Goal: Transaction & Acquisition: Purchase product/service

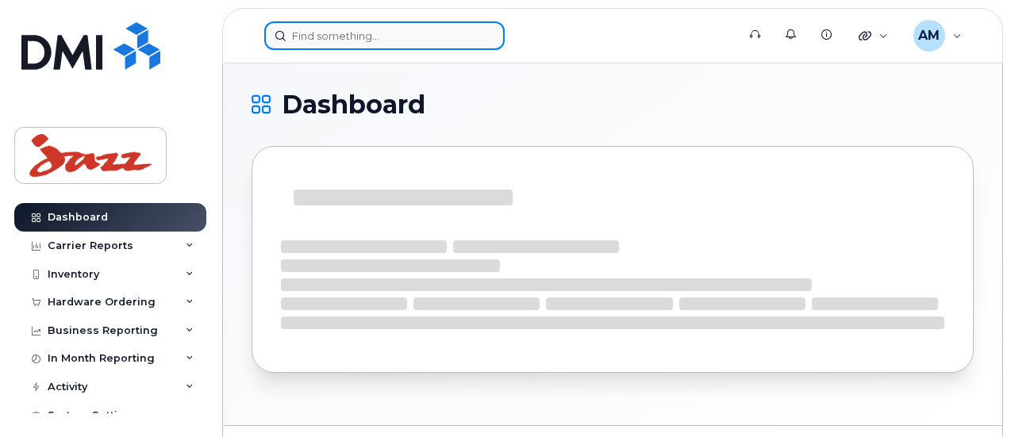
click at [314, 37] on input at bounding box center [384, 35] width 241 height 29
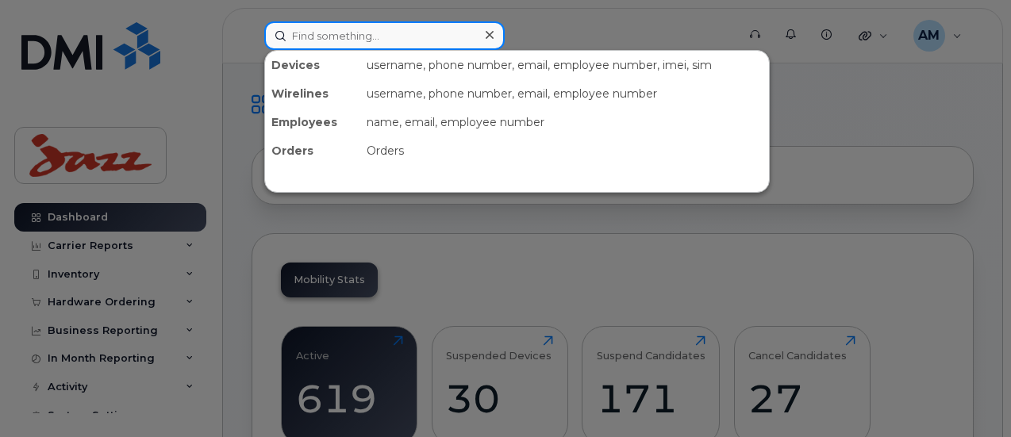
paste input "9024780459"
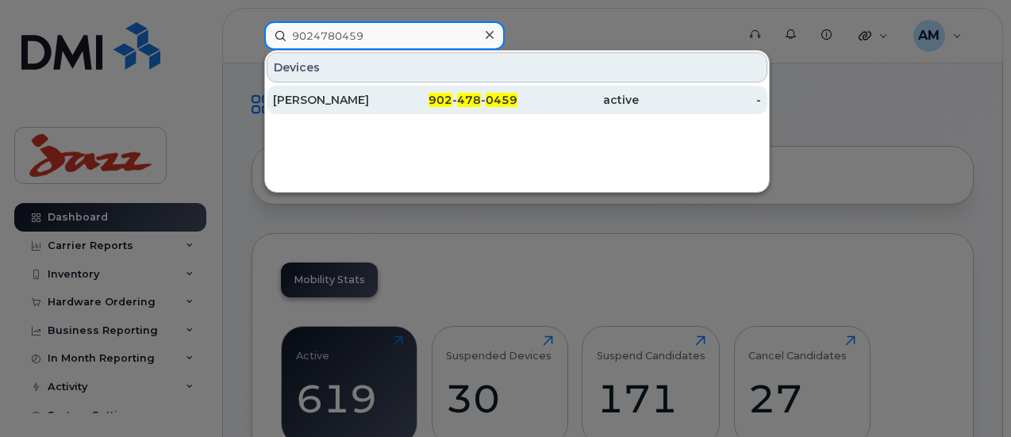
type input "9024780459"
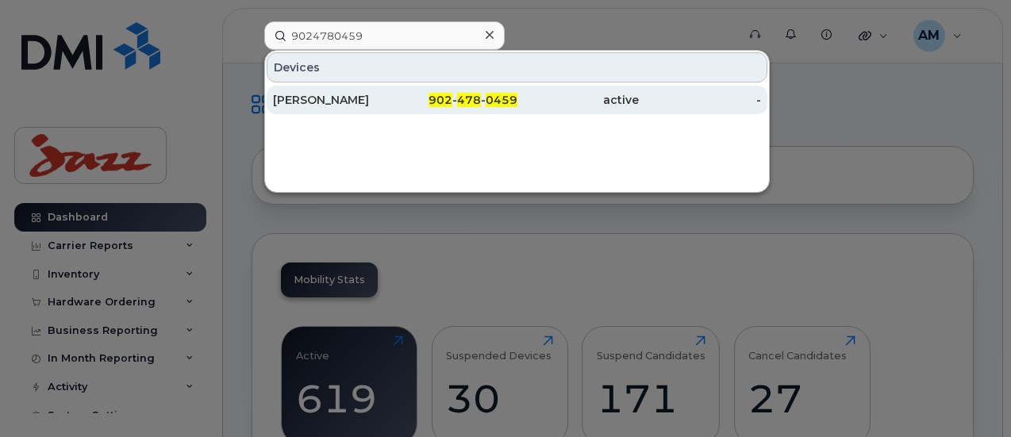
click at [381, 87] on div "[PERSON_NAME]" at bounding box center [334, 100] width 122 height 29
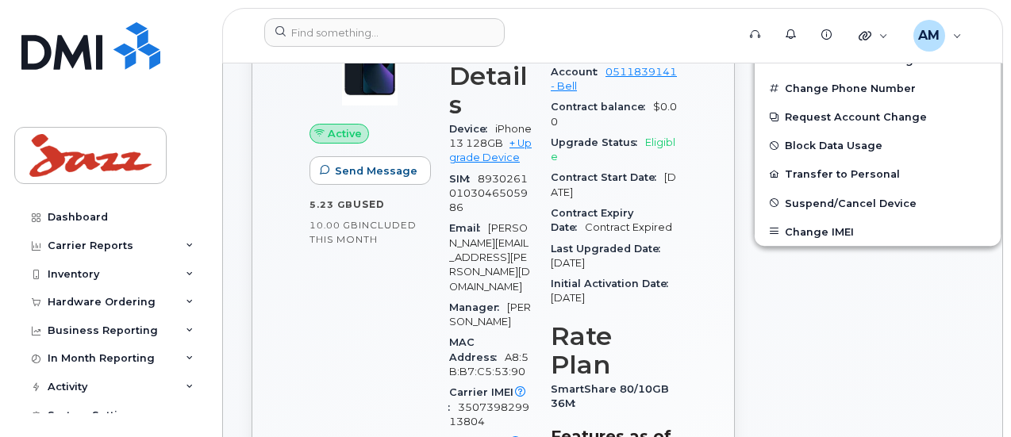
scroll to position [476, 0]
drag, startPoint x: 489, startPoint y: 175, endPoint x: 484, endPoint y: 164, distance: 12.1
click at [489, 163] on link "+ Upgrade Device" at bounding box center [490, 150] width 83 height 26
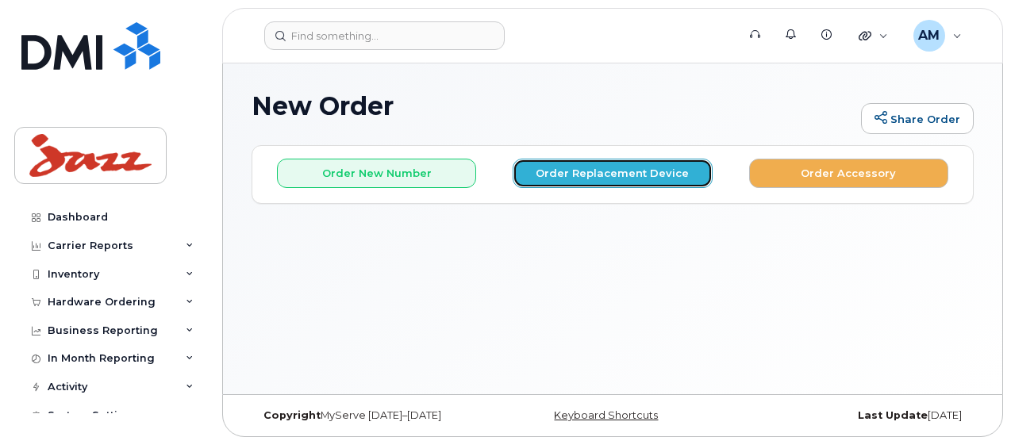
click at [622, 170] on button "Order Replacement Device" at bounding box center [612, 173] width 199 height 29
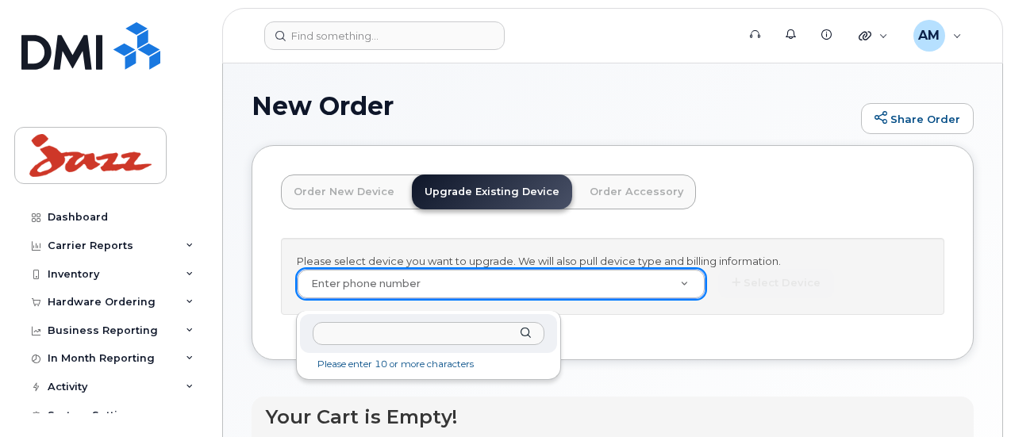
drag, startPoint x: 446, startPoint y: 298, endPoint x: 392, endPoint y: 302, distance: 54.2
type input "426026"
click at [191, 329] on body "Support Alerts Knowledge Base Quicklinks Suspend / Cancel Device Change SIM Car…" at bounding box center [505, 329] width 1011 height 658
click at [351, 333] on input "text" at bounding box center [429, 333] width 232 height 23
paste input "9024780459"
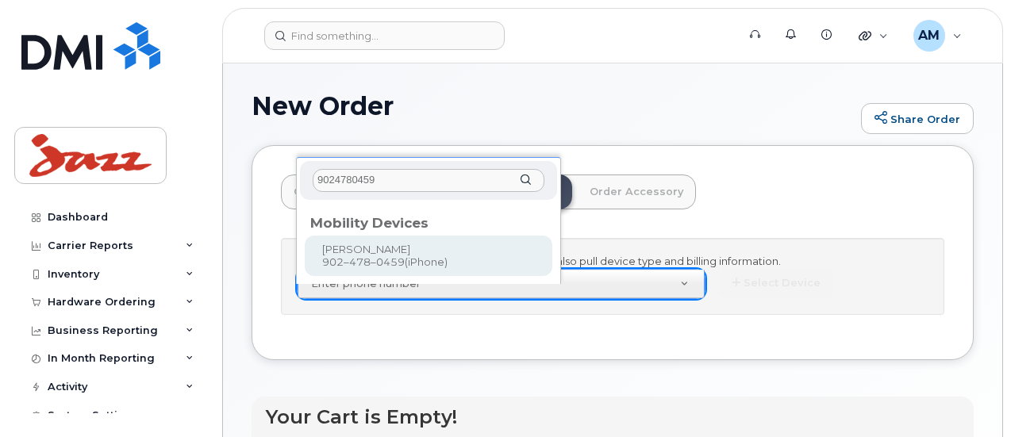
type input "9024780459"
type input "563942"
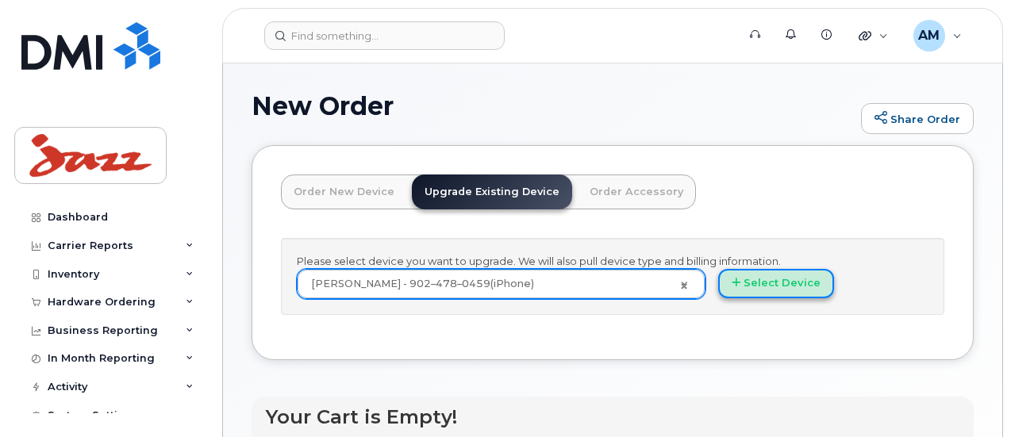
click at [718, 293] on button "Select Device" at bounding box center [776, 283] width 116 height 29
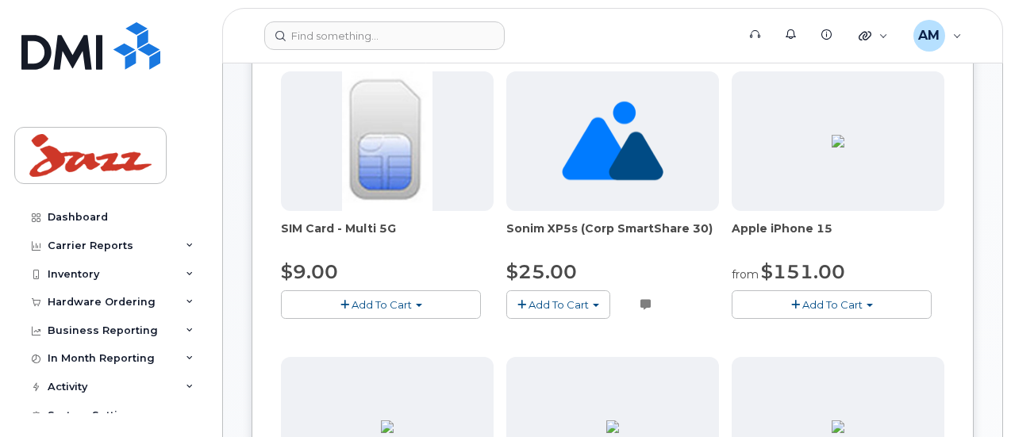
scroll to position [79, 0]
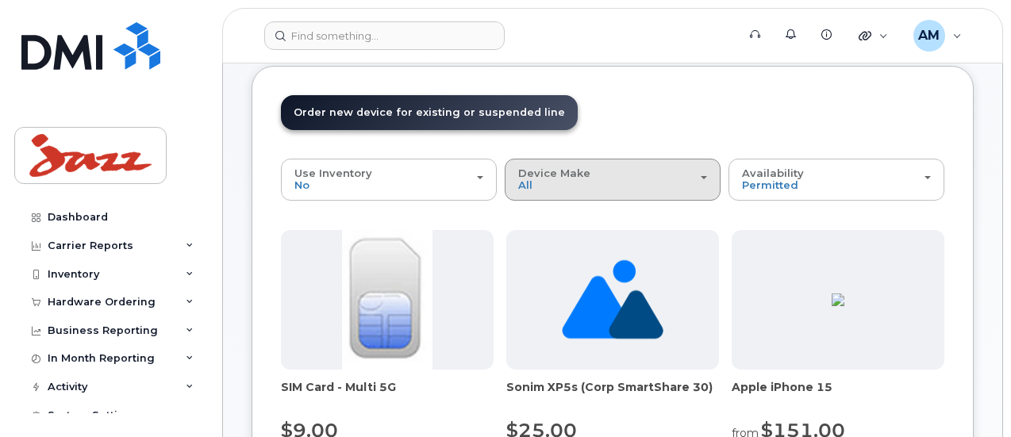
click at [518, 168] on span "Device Make" at bounding box center [554, 173] width 72 height 13
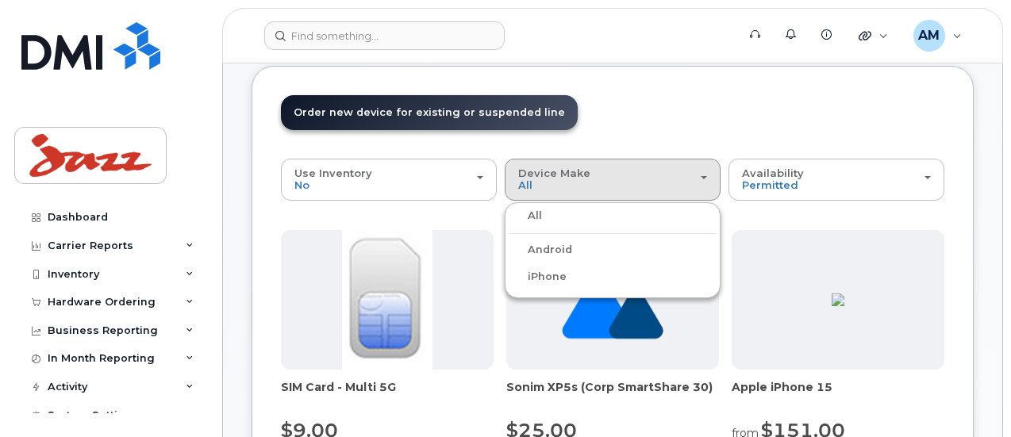
click at [509, 272] on label "iPhone" at bounding box center [538, 277] width 58 height 19
click at [0, 0] on input "iPhone" at bounding box center [0, 0] width 0 height 0
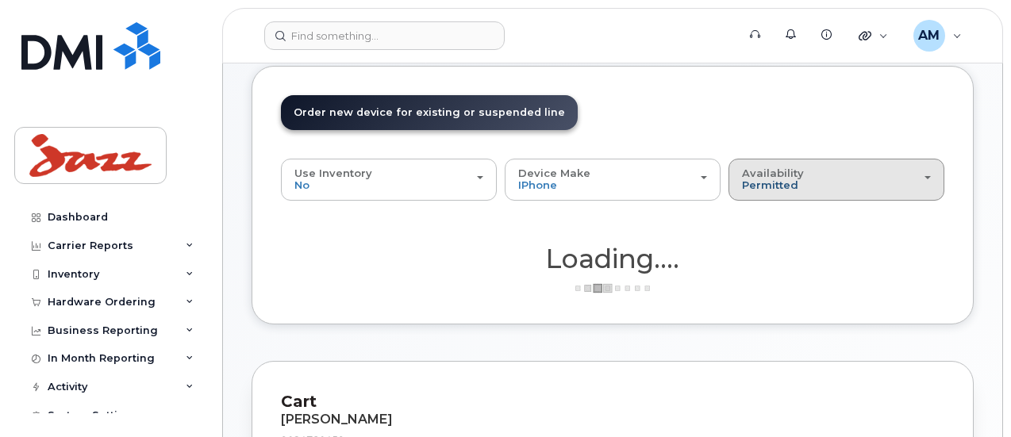
click at [742, 182] on span "Permitted" at bounding box center [770, 185] width 56 height 13
click at [733, 241] on label "All" at bounding box center [749, 242] width 33 height 19
click at [0, 0] on input "All" at bounding box center [0, 0] width 0 height 0
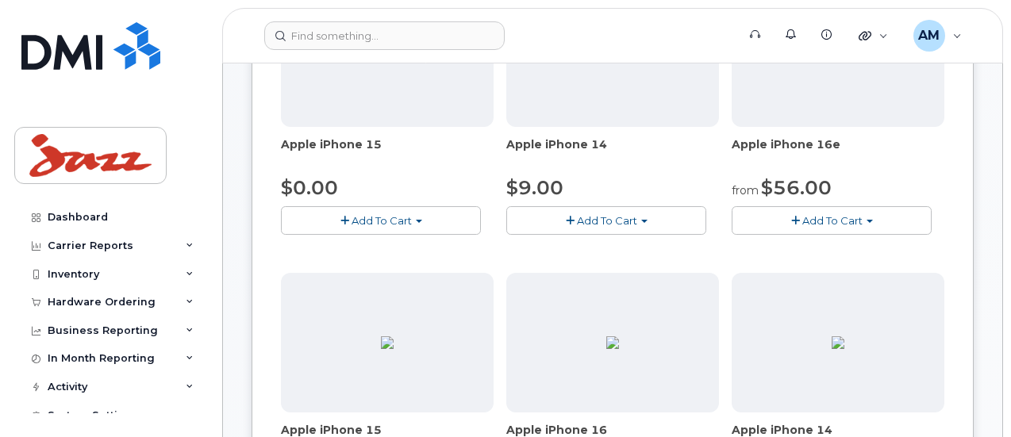
scroll to position [476, 0]
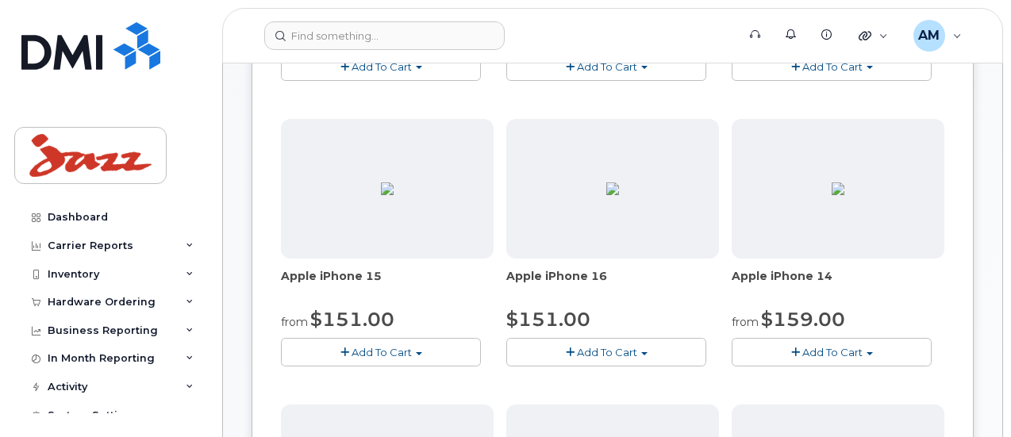
click at [522, 360] on button "Add To Cart" at bounding box center [606, 352] width 200 height 28
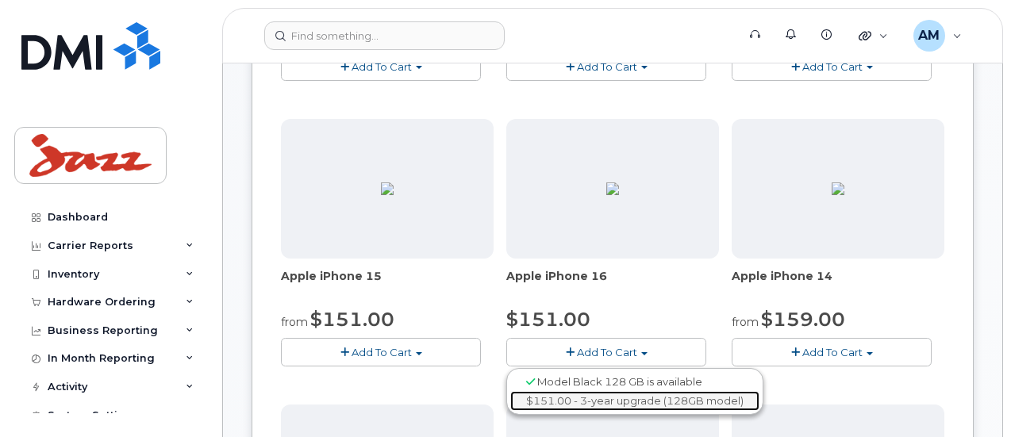
click at [524, 395] on link "$151.00 - 3-year upgrade (128GB model)" at bounding box center [634, 401] width 249 height 20
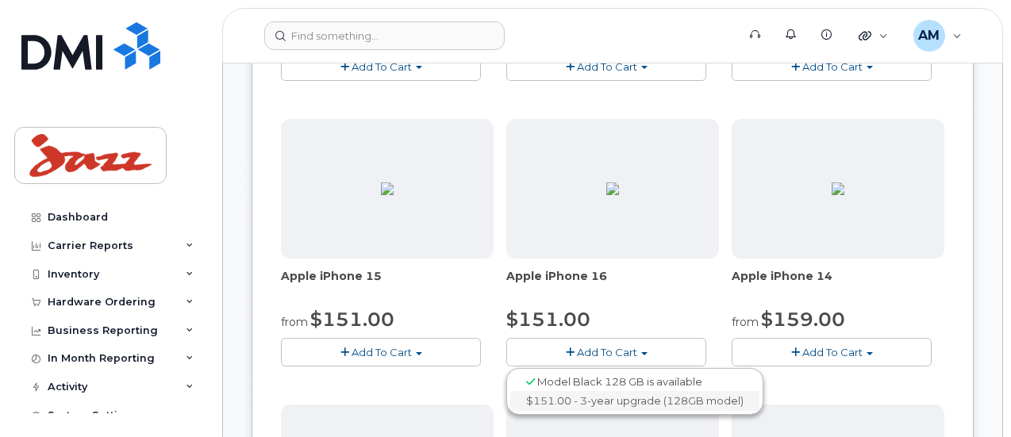
scroll to position [491, 0]
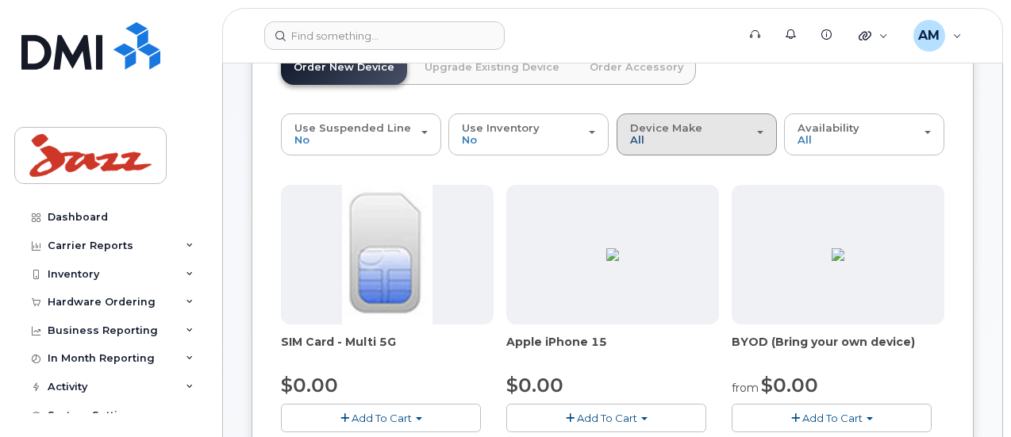
scroll to position [94, 0]
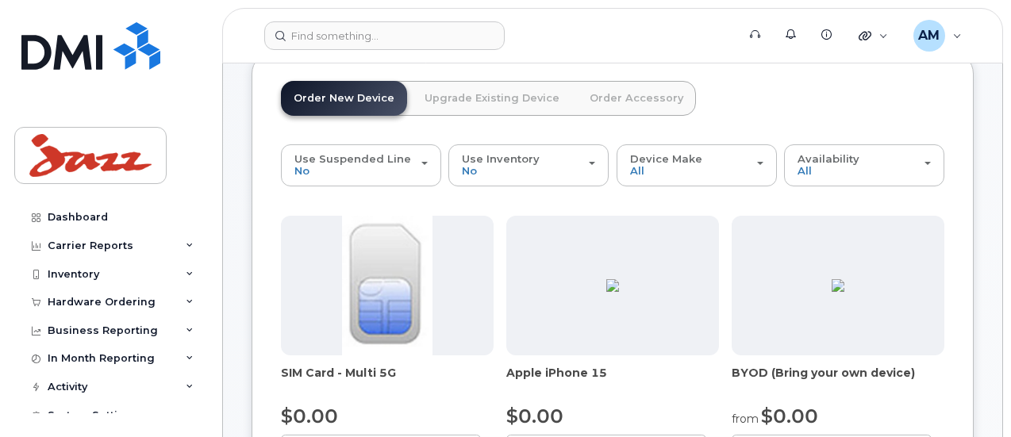
click at [630, 102] on link "Order Accessory" at bounding box center [636, 98] width 119 height 35
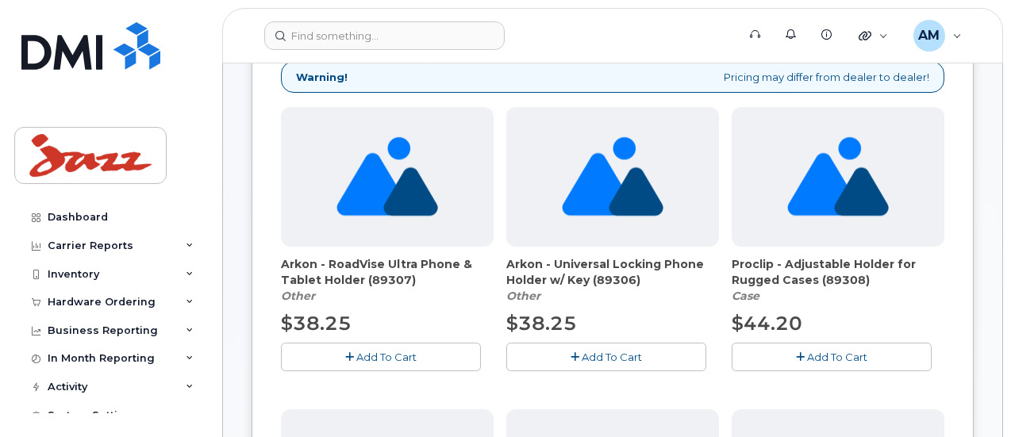
scroll to position [173, 0]
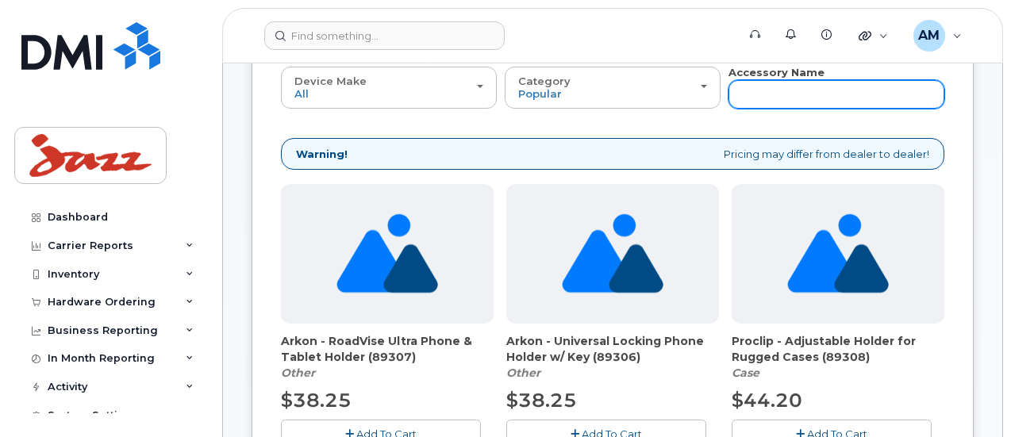
click at [729, 98] on input "text" at bounding box center [837, 94] width 216 height 29
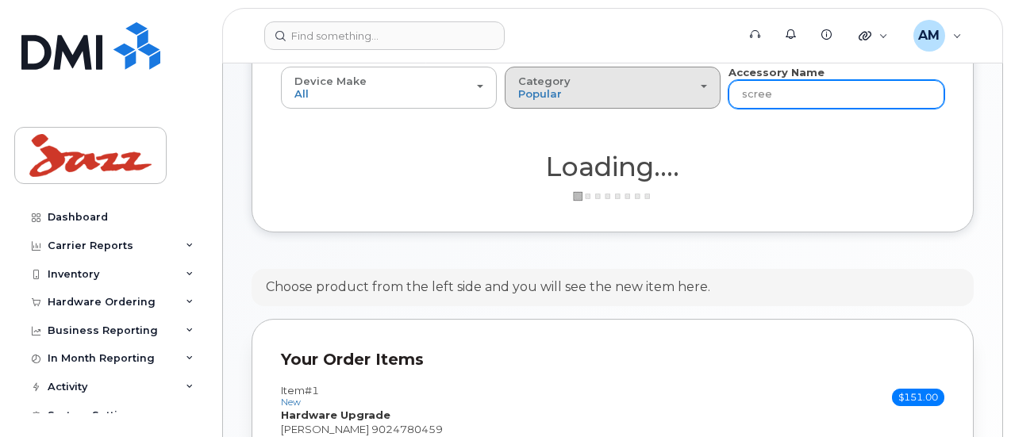
type input "scree"
click at [549, 91] on div "Category Popular" at bounding box center [612, 87] width 189 height 25
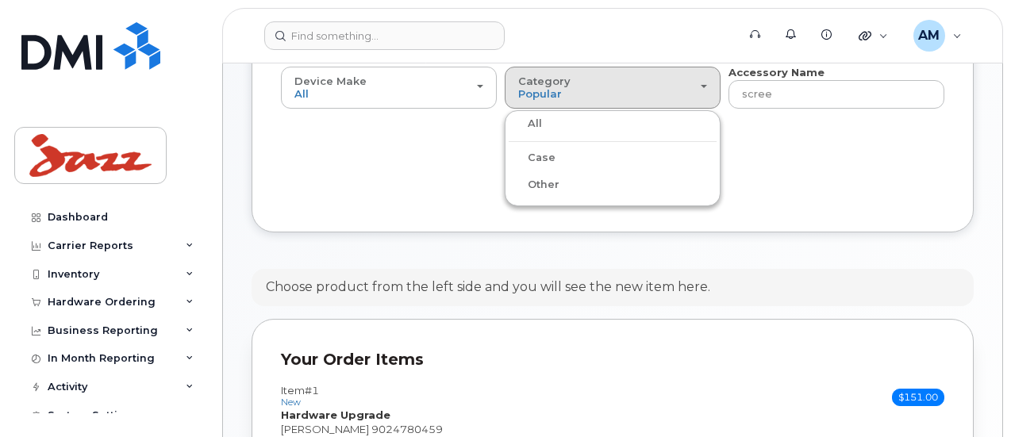
click at [509, 122] on label "All" at bounding box center [525, 123] width 33 height 19
click at [0, 0] on input "All" at bounding box center [0, 0] width 0 height 0
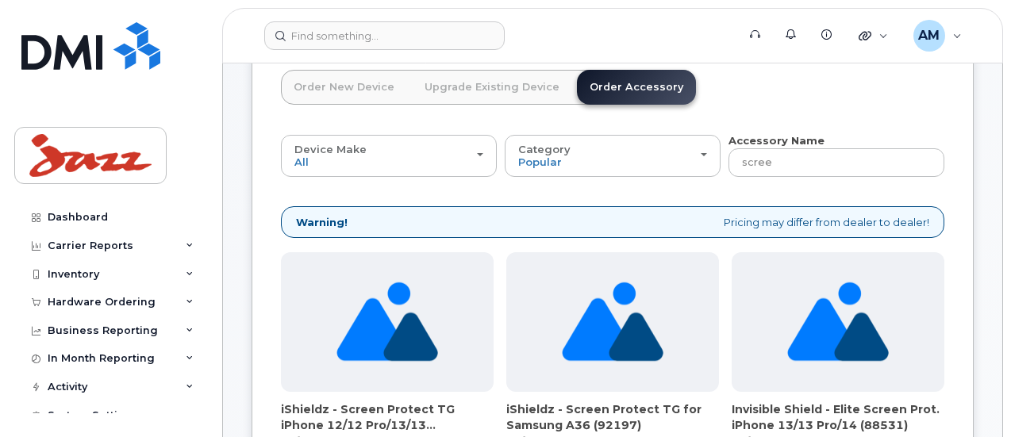
scroll to position [94, 0]
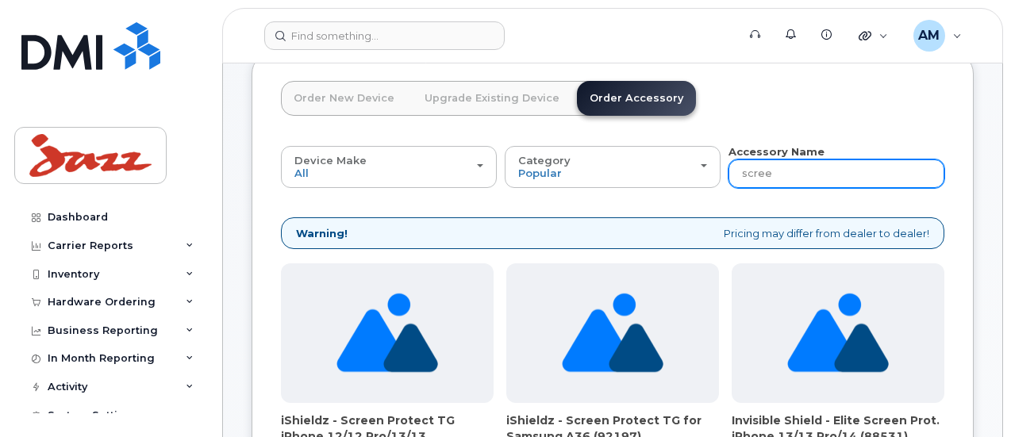
click at [729, 177] on input "scree" at bounding box center [837, 174] width 216 height 29
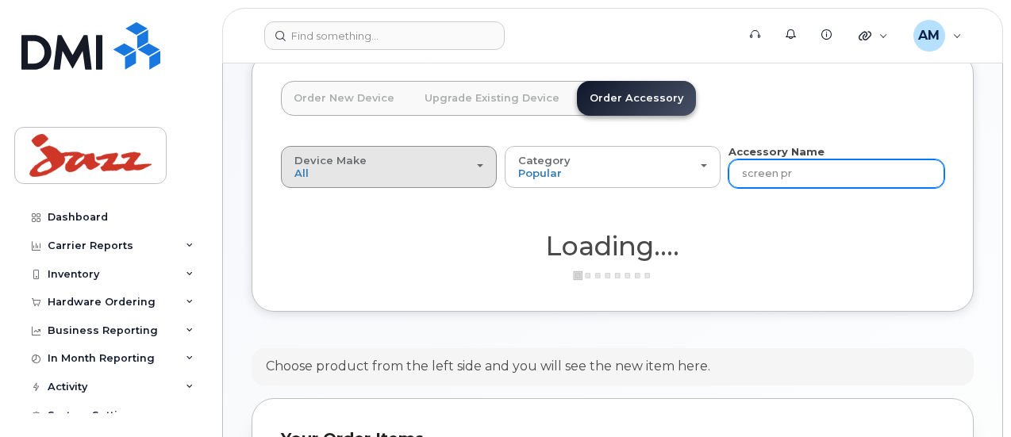
type input "screen pr"
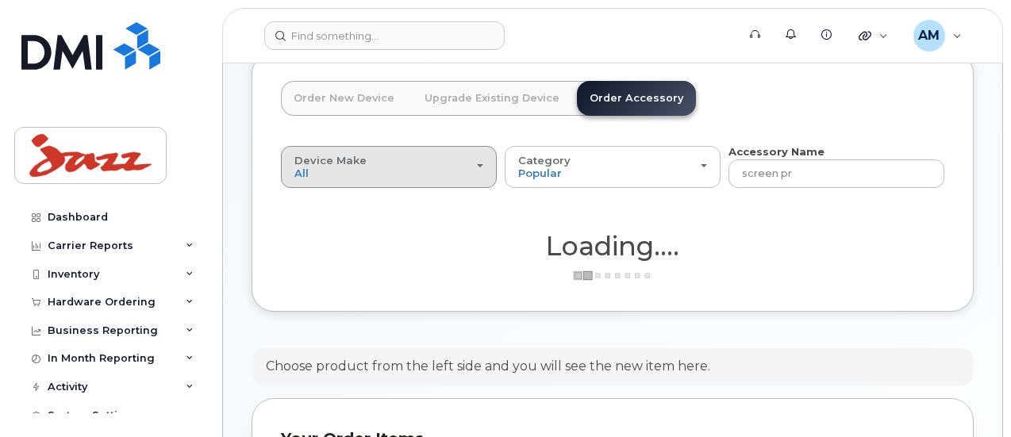
click at [416, 173] on button "Device Make All Android Cell Phone iPhone Tablet" at bounding box center [389, 166] width 216 height 41
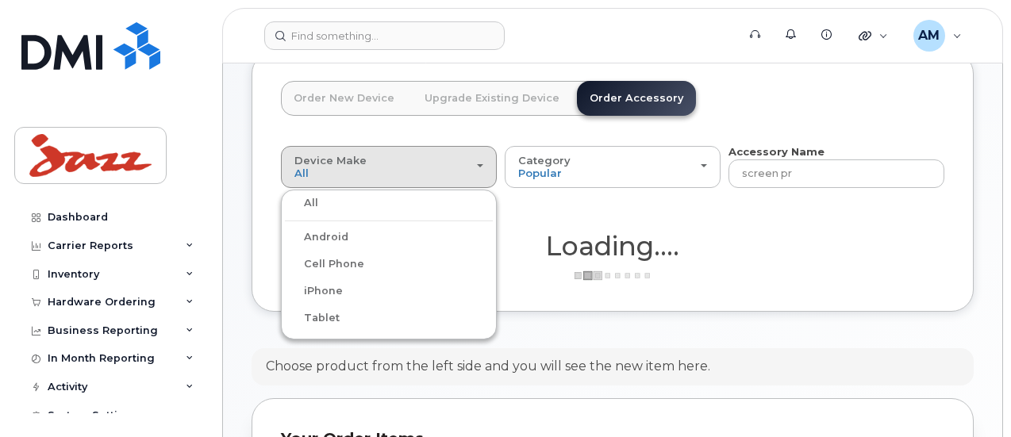
click at [310, 295] on label "iPhone" at bounding box center [314, 291] width 58 height 19
click at [0, 0] on input "iPhone" at bounding box center [0, 0] width 0 height 0
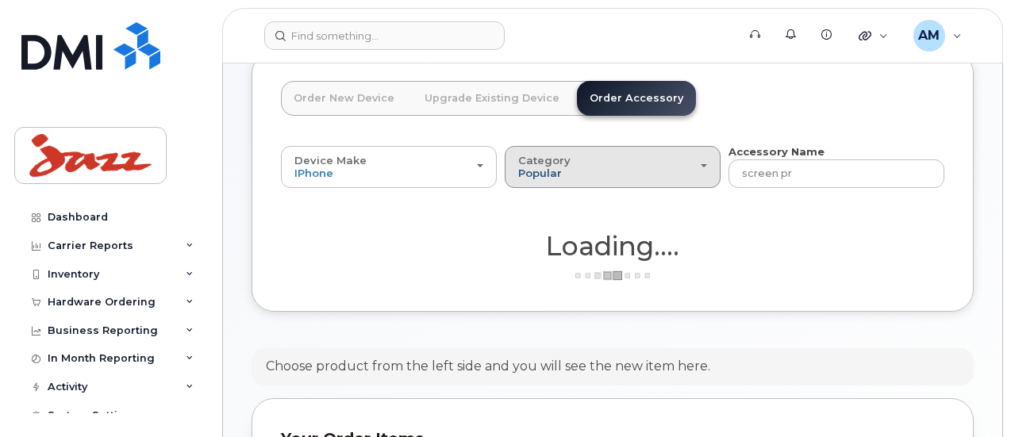
click at [518, 173] on span "Popular" at bounding box center [540, 173] width 44 height 13
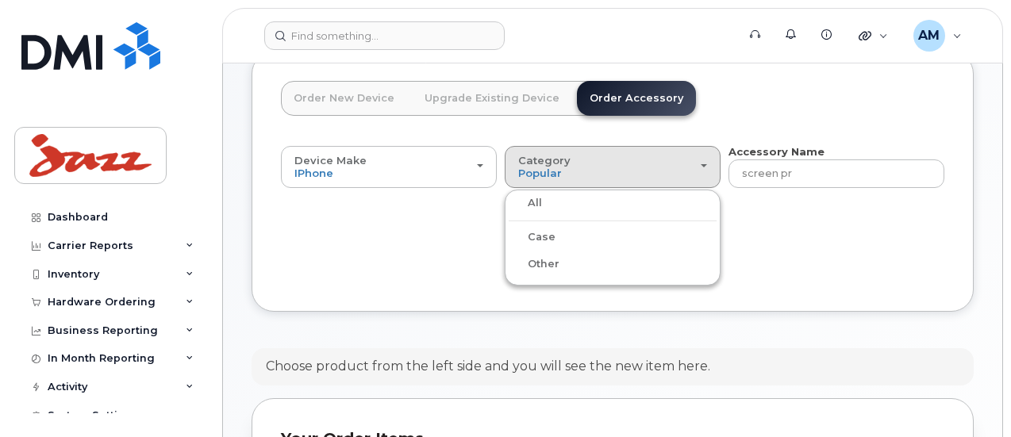
click at [509, 206] on label "All" at bounding box center [525, 203] width 33 height 19
click at [0, 0] on input "All" at bounding box center [0, 0] width 0 height 0
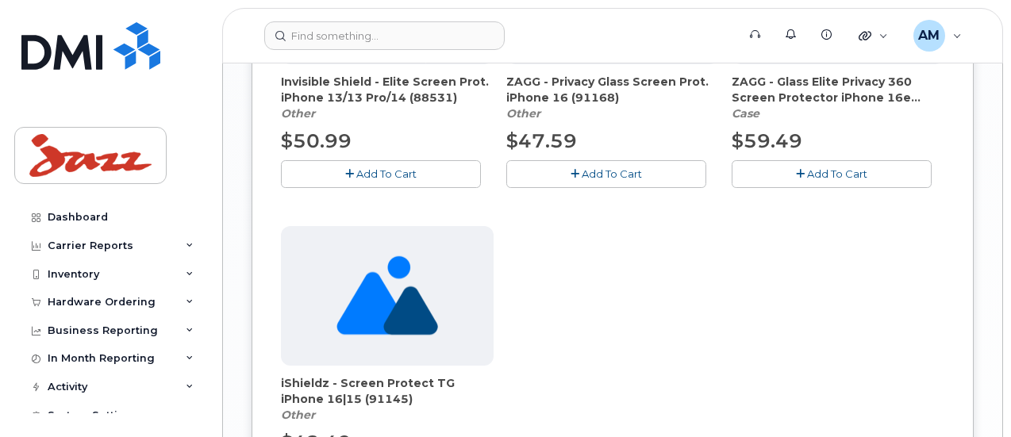
scroll to position [1681, 0]
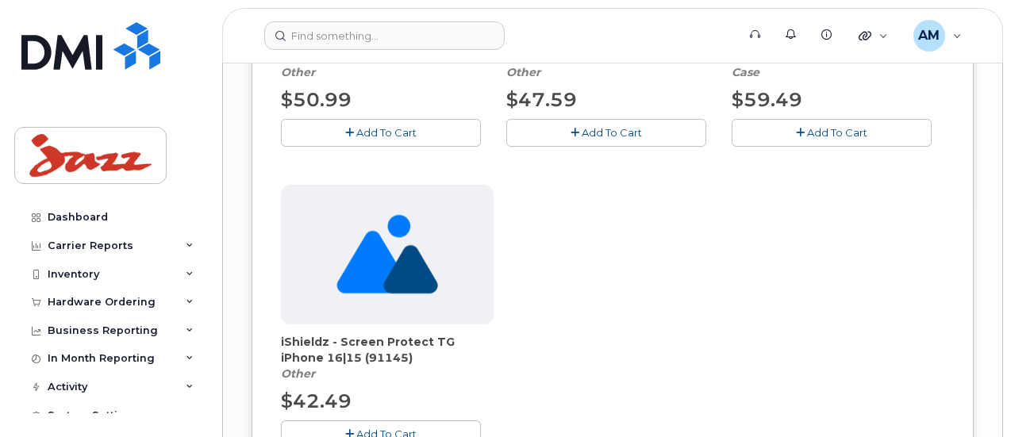
click at [356, 428] on span "Add To Cart" at bounding box center [386, 434] width 60 height 13
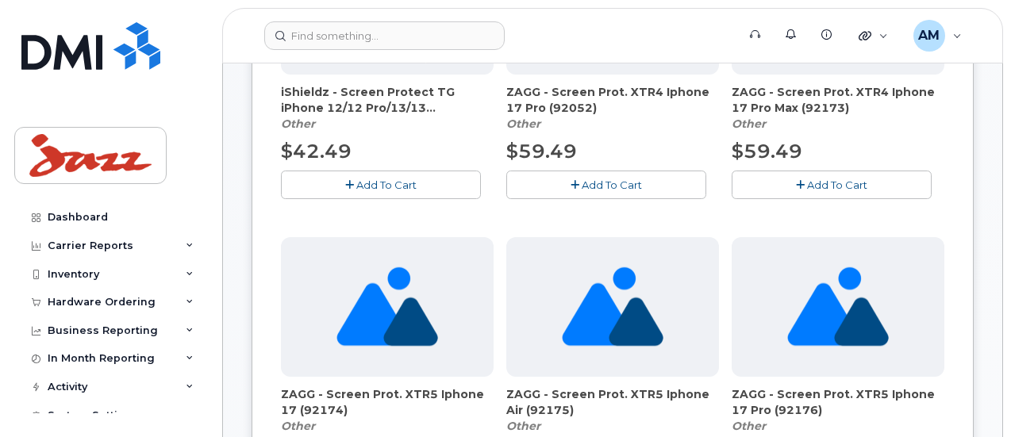
scroll to position [411, 0]
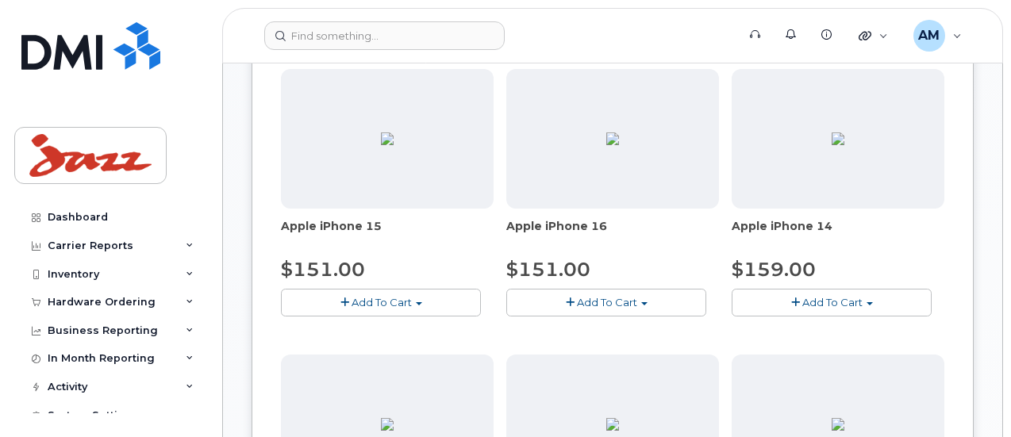
scroll to position [802, 0]
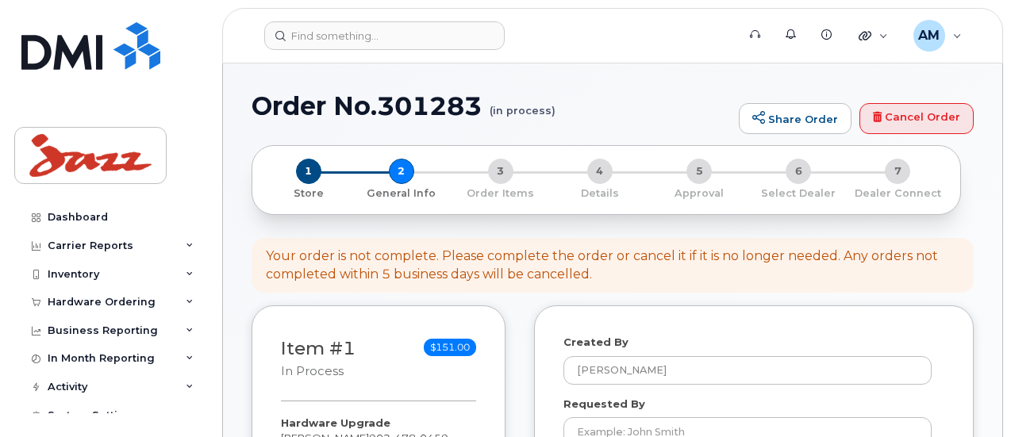
select select
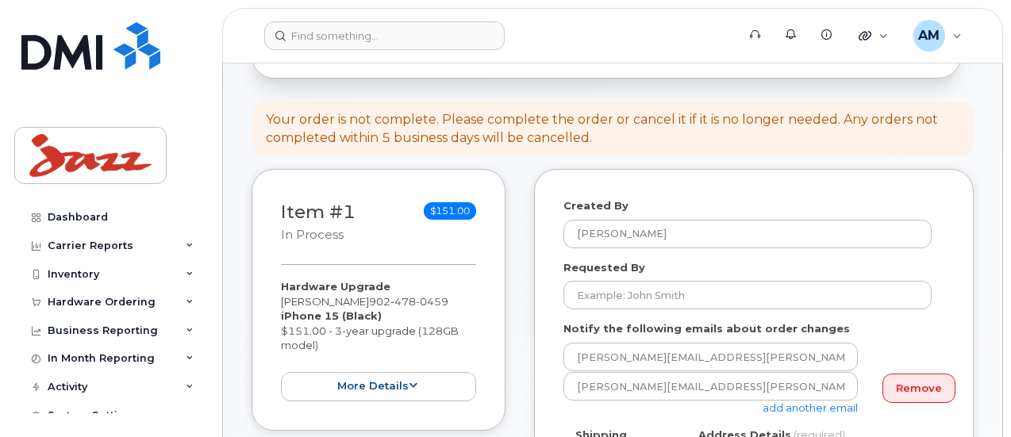
scroll to position [159, 0]
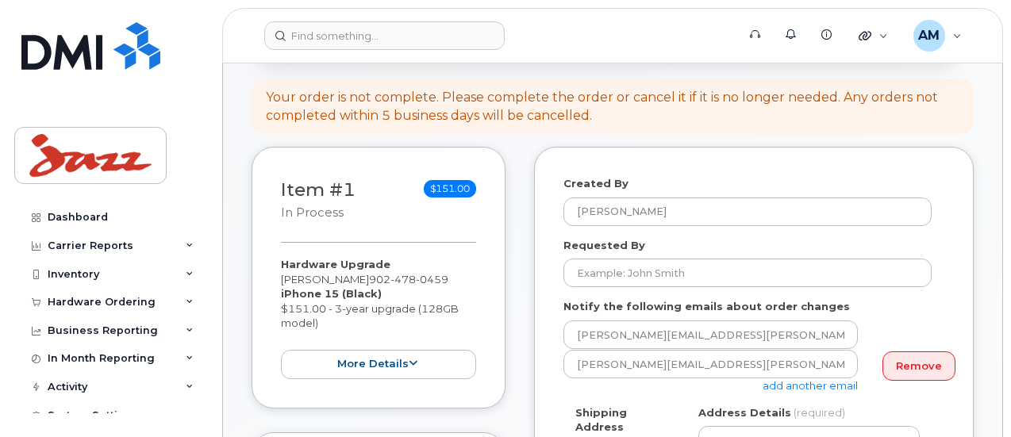
click at [845, 385] on link "add another email" at bounding box center [810, 385] width 95 height 13
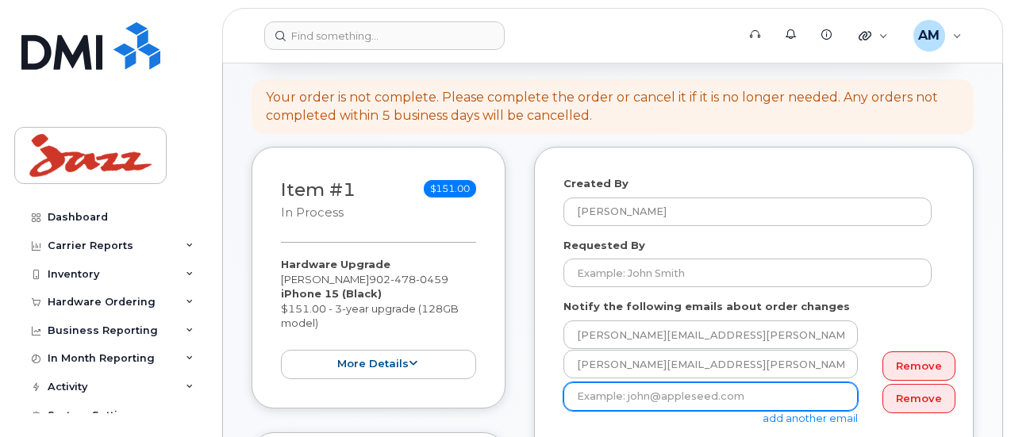
click at [789, 401] on input "email" at bounding box center [711, 397] width 295 height 29
type input "Tanner.Montgomery@flyjazz.ca"
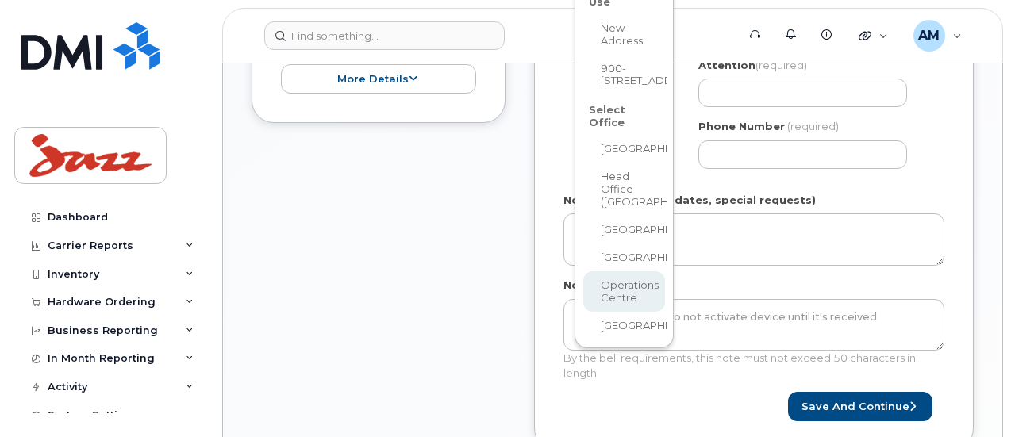
scroll to position [449, 0]
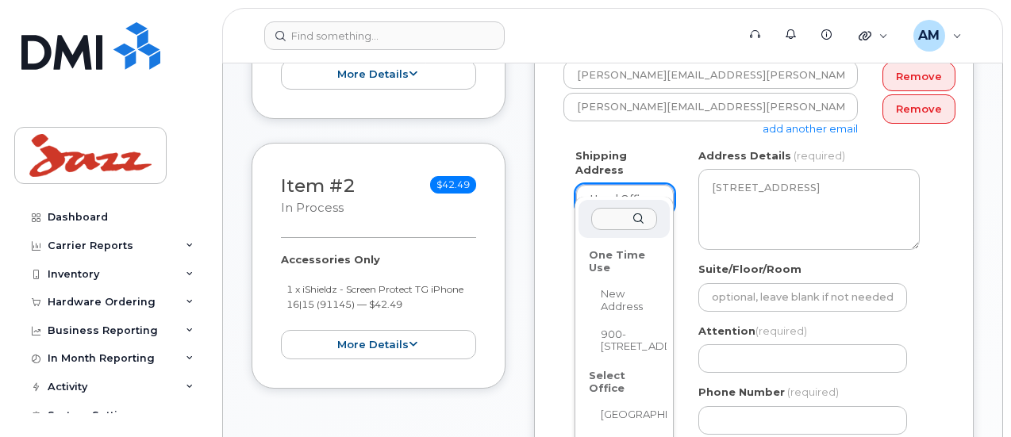
click at [621, 275] on ul "One Time Use New Address 900-5935 Airport Rd Select Office Calgary Head Office …" at bounding box center [623, 424] width 88 height 366
select select "900-5935 Airport Rd"
type textarea "900-5935 Airport Rd MISSISSAUGA ON L4V 1W5 CANADA"
type input "Kanwaldeep Singh for Adeeb Haddadi"
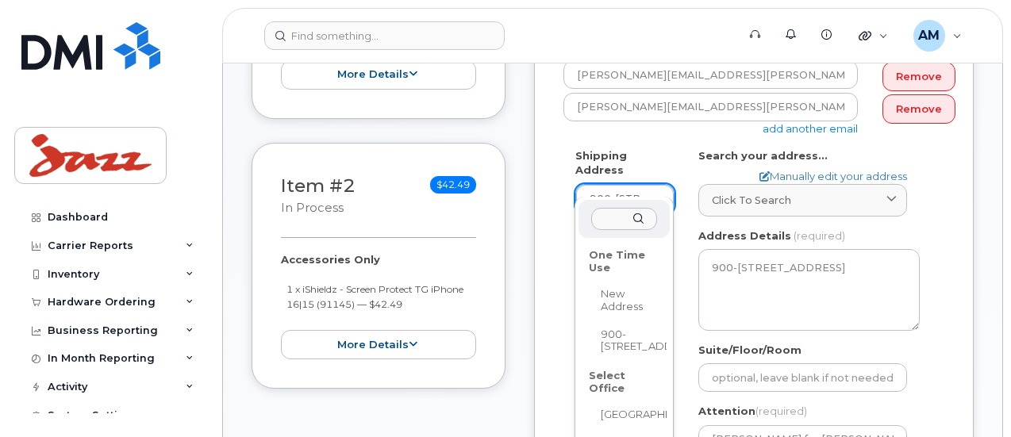
select select
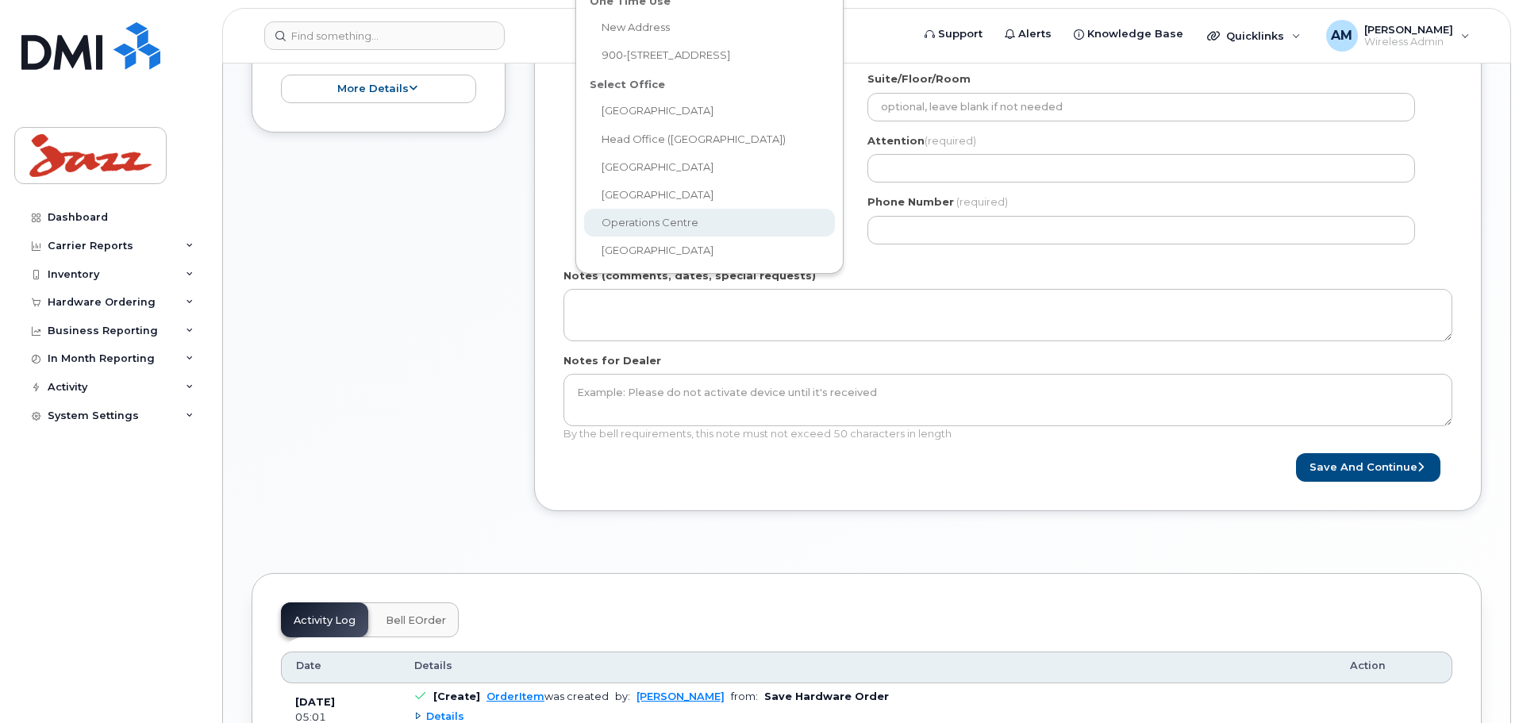
scroll to position [290, 0]
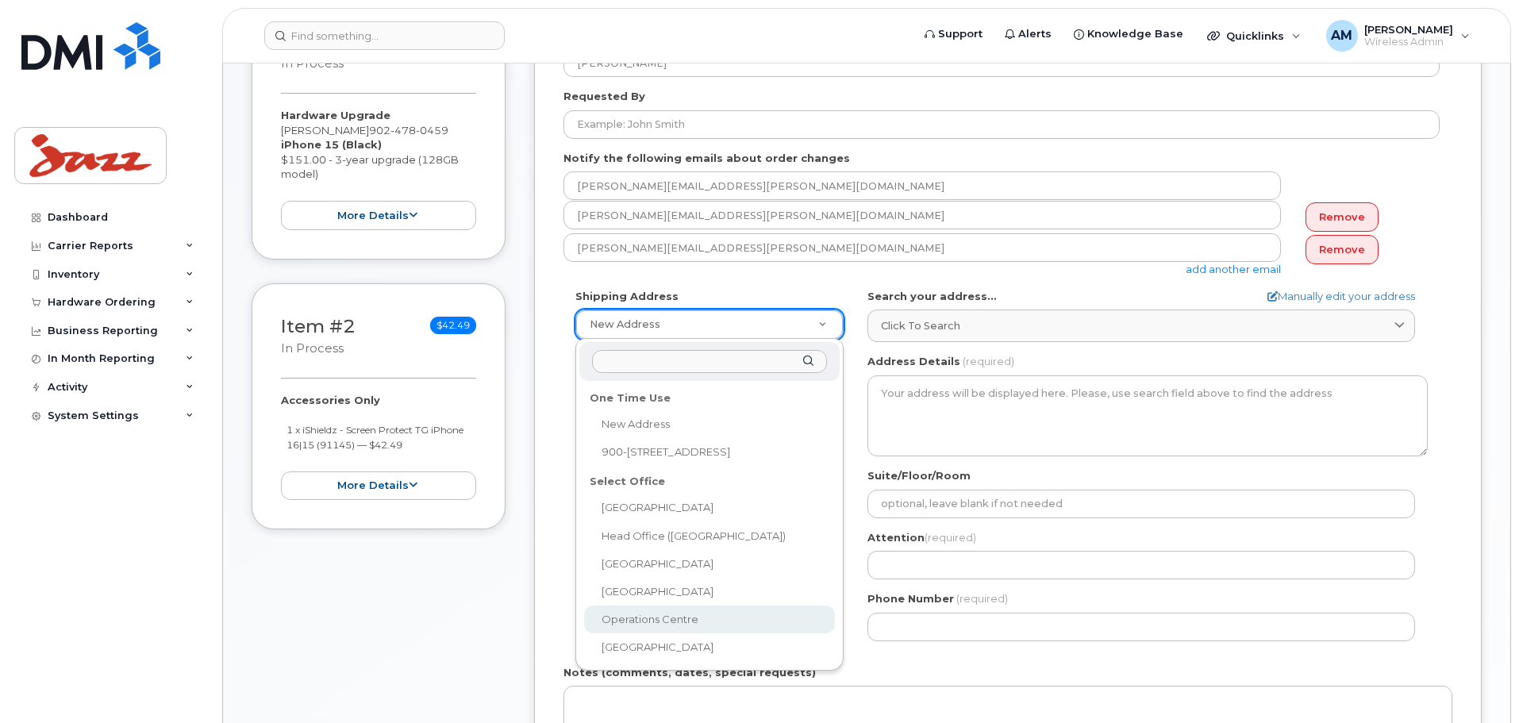
click at [633, 225] on body "Support Alerts Knowledge Base Quicklinks Suspend / Cancel Device Change SIM Car…" at bounding box center [759, 570] width 1519 height 1720
drag, startPoint x: 649, startPoint y: 614, endPoint x: 659, endPoint y: 617, distance: 10.0
select select
type textarea "310 Goudey Dr Goffs Nova Scotia B2T 1M6"
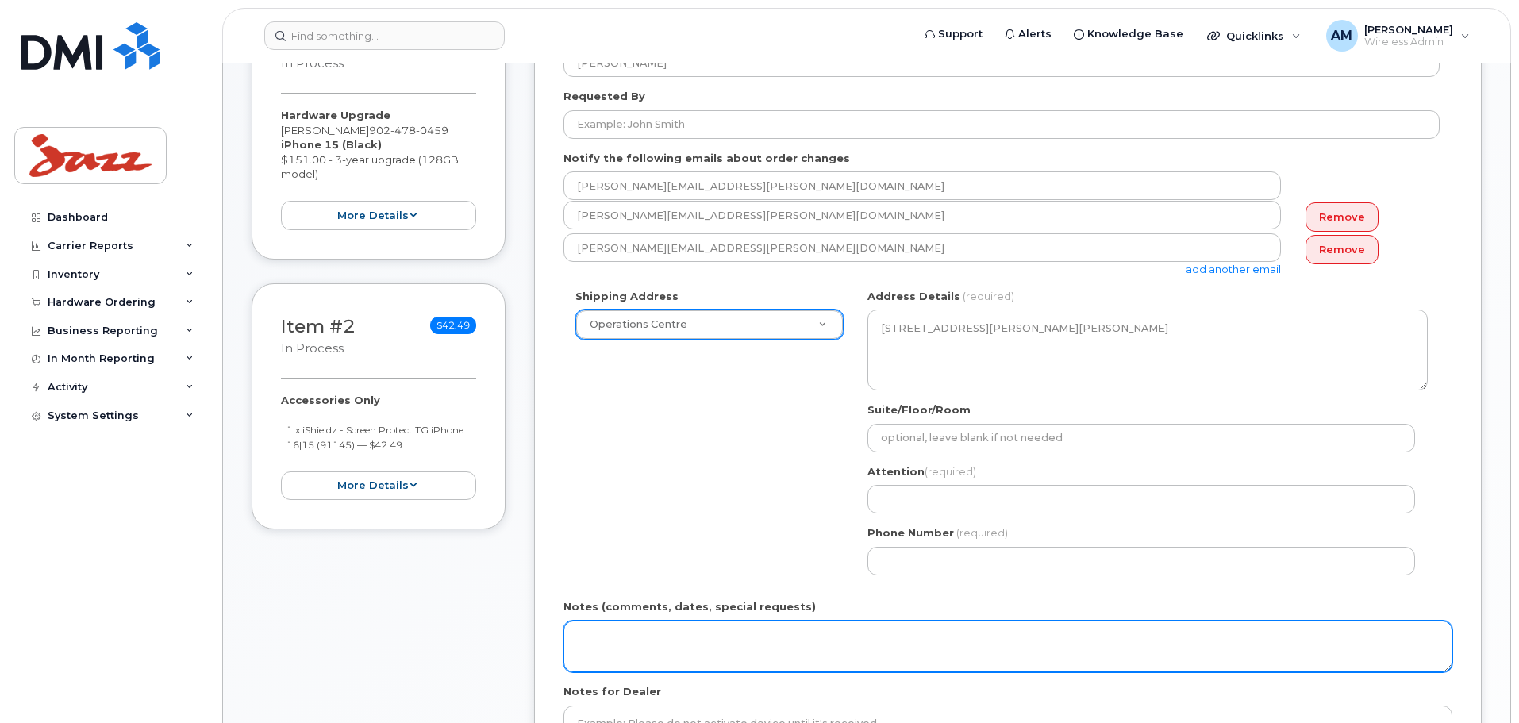
click at [691, 437] on textarea "Notes (comments, dates, special requests)" at bounding box center [1008, 647] width 889 height 52
type textarea "P"
drag, startPoint x: 912, startPoint y: 647, endPoint x: 441, endPoint y: 664, distance: 471.0
click at [441, 437] on div "Item #1 in process $151.00 Hardware Upgrade Greg Khun 902 478 0459 iPhone 15 (B…" at bounding box center [867, 432] width 1230 height 868
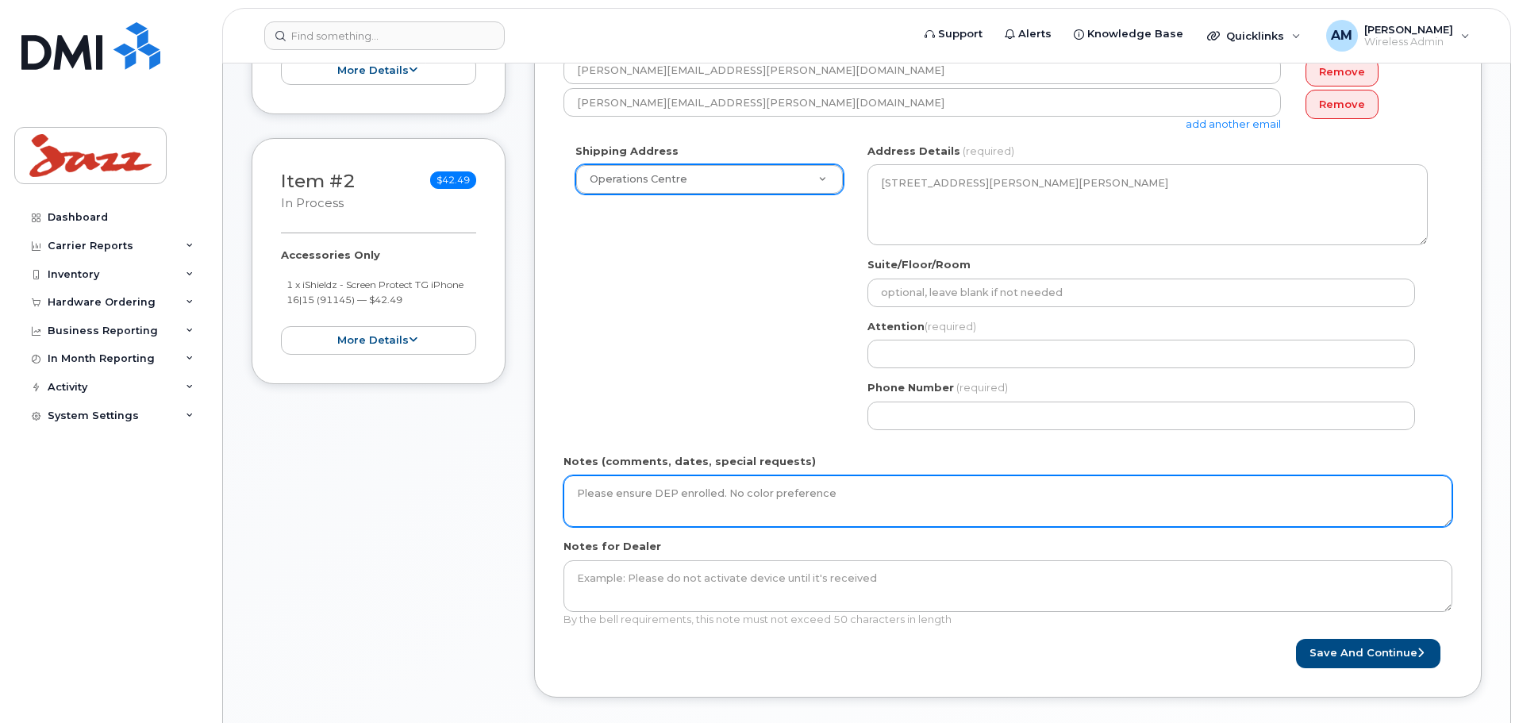
scroll to position [449, 0]
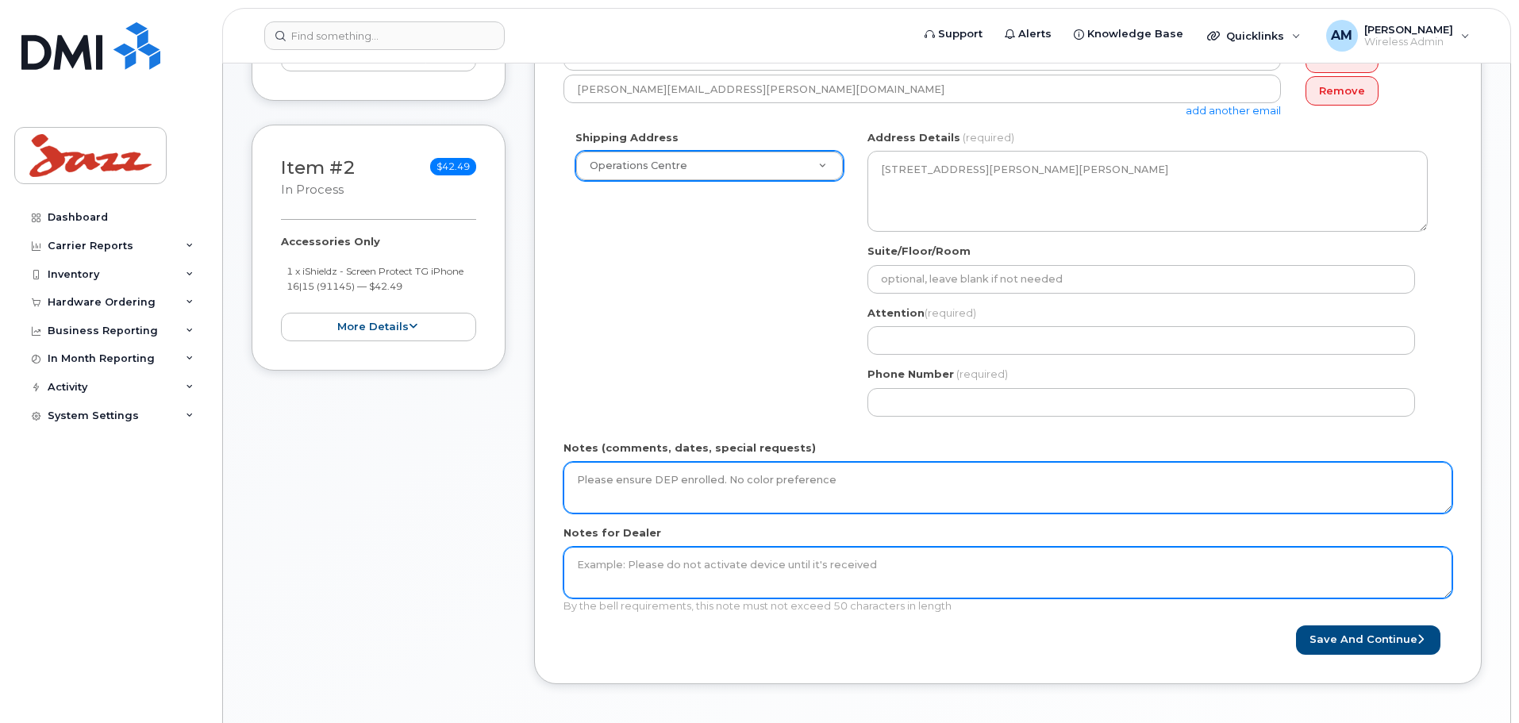
type textarea "Please ensure DEP enrolled. No color preference"
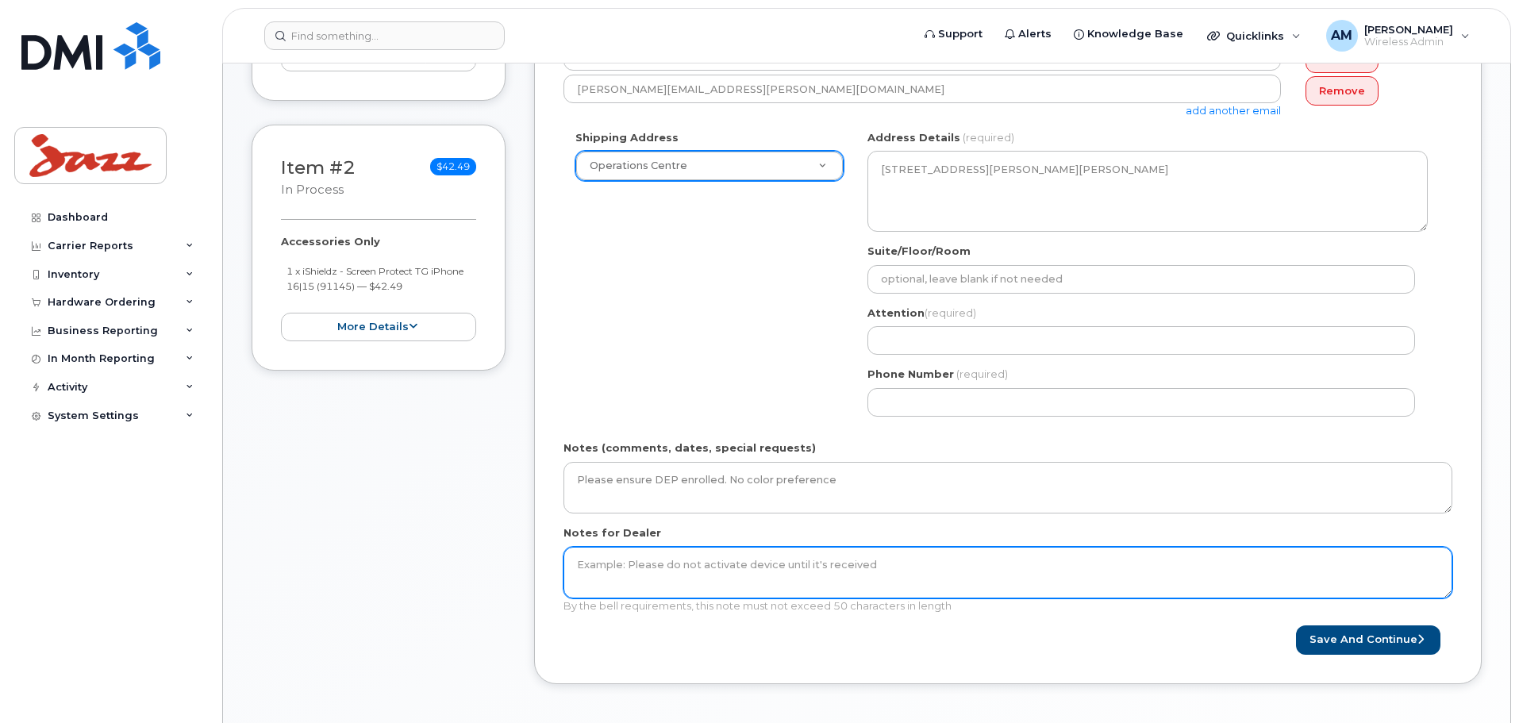
click at [611, 437] on textarea "Notes for Dealer" at bounding box center [1008, 573] width 889 height 52
paste textarea "Please ensure DEP enrolled. No color preference"
type textarea "Please ensure DEP enrolled. No color preference"
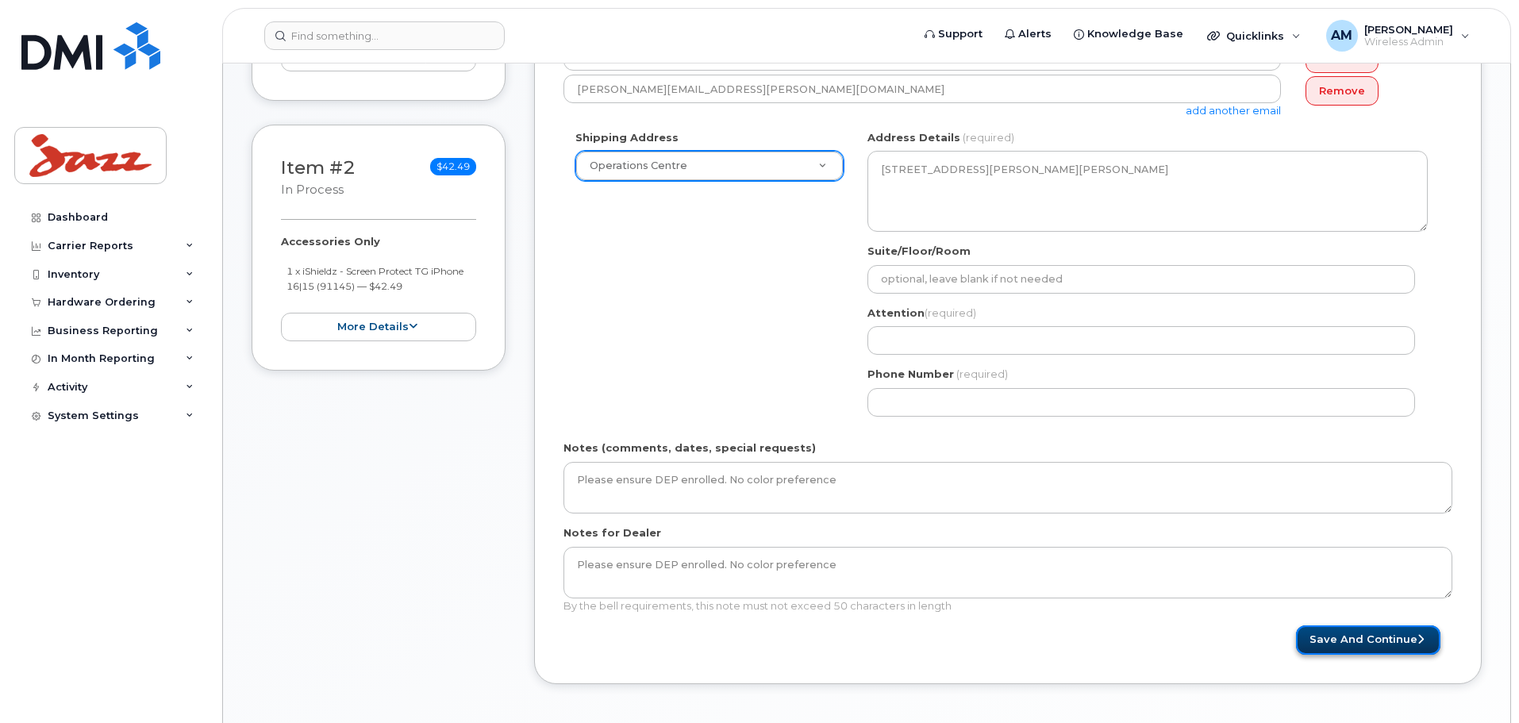
click at [1011, 437] on button "Save and Continue" at bounding box center [1368, 640] width 144 height 29
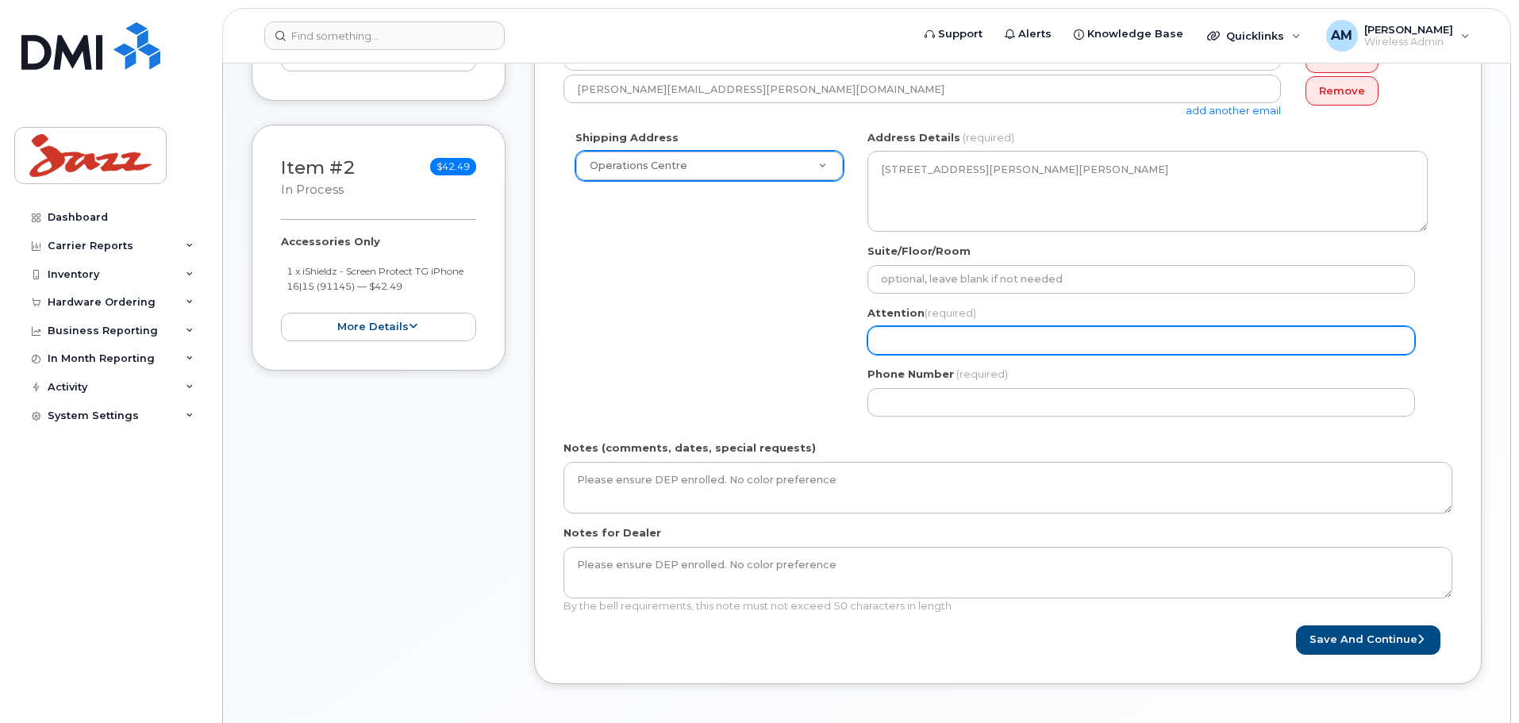
drag, startPoint x: 1003, startPoint y: 343, endPoint x: 1002, endPoint y: 334, distance: 8.8
click at [1002, 338] on input "Attention (required)" at bounding box center [1142, 340] width 548 height 29
select select
type input "T"
select select
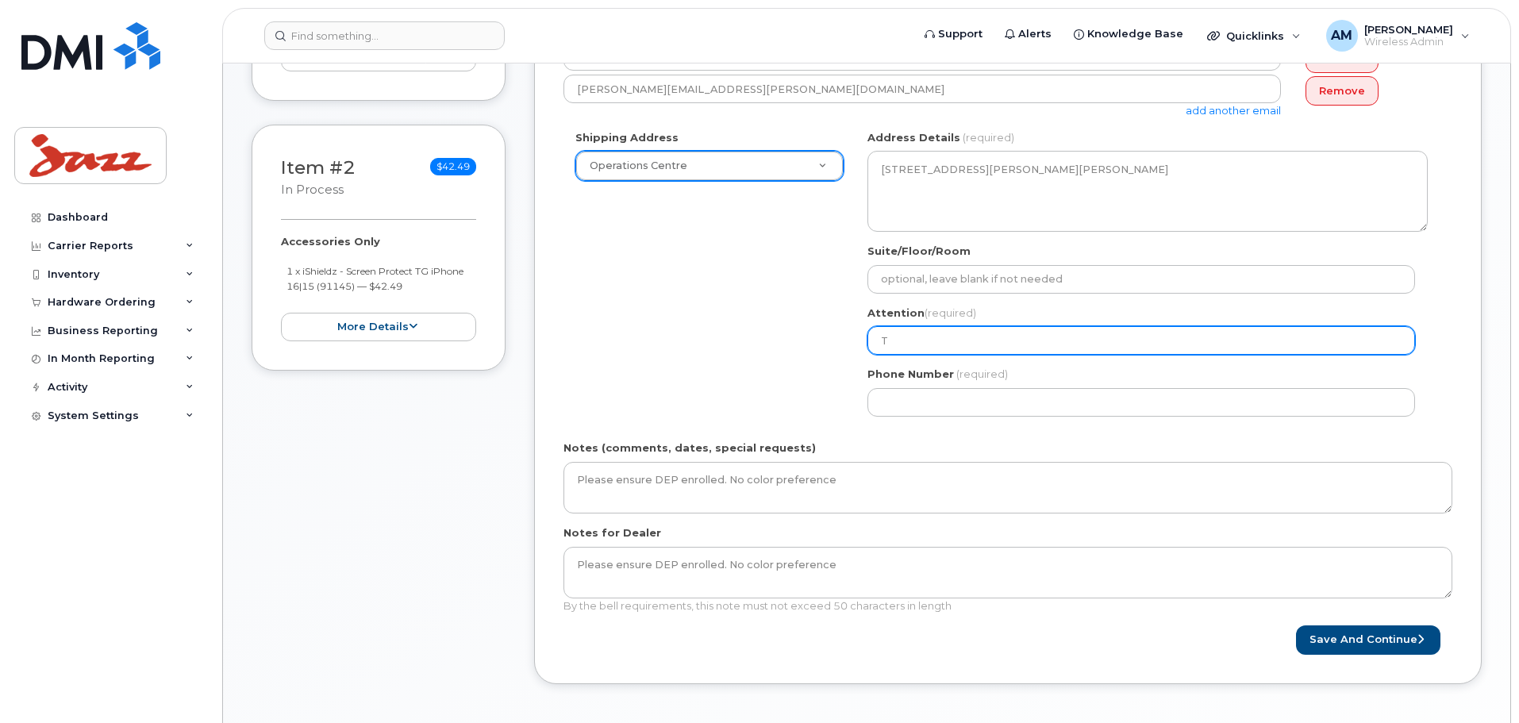
type input "Ta"
select select
type input "Tan"
select select
type input "Tanner Montgomery for Craig Hirtle"
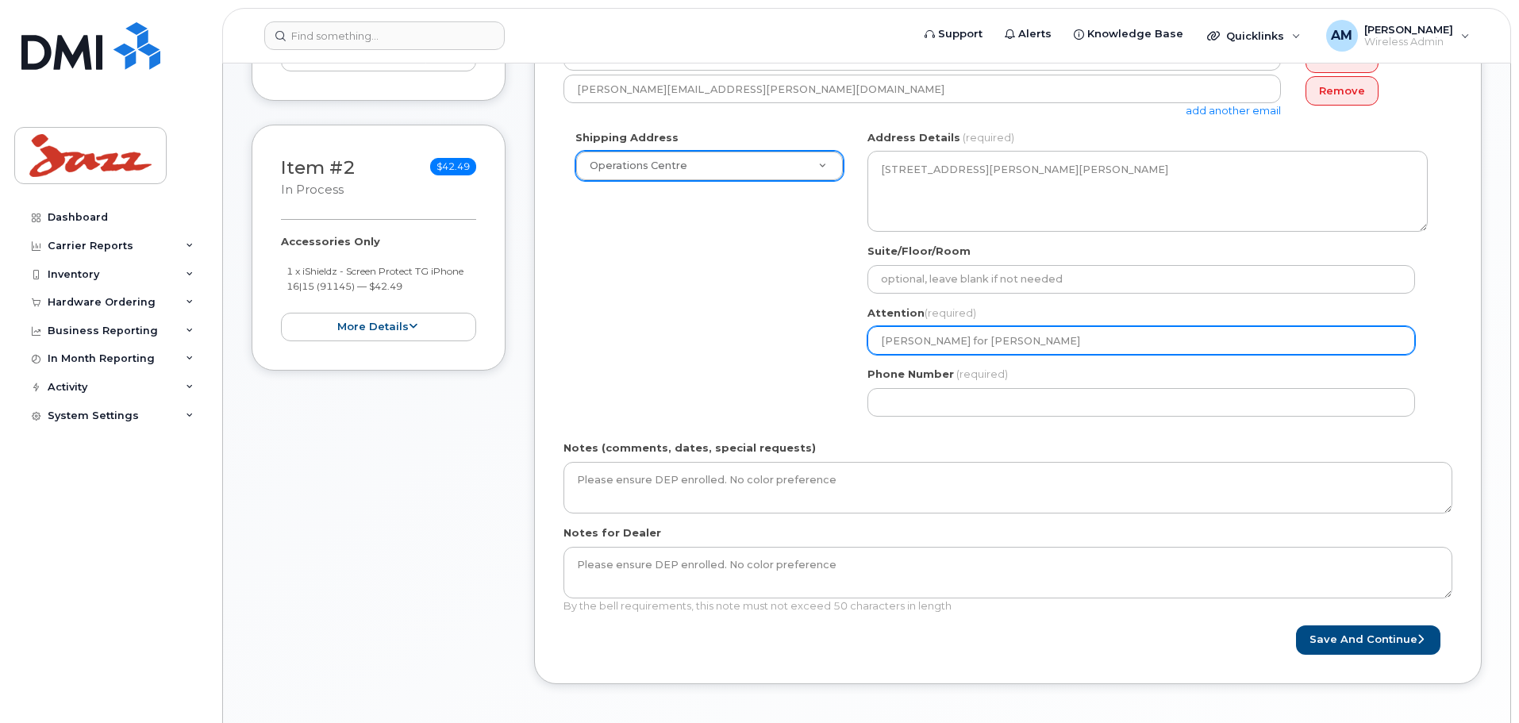
drag, startPoint x: 1088, startPoint y: 341, endPoint x: 1011, endPoint y: 350, distance: 76.8
click at [1011, 350] on input "Tanner Montgomery for Craig Hirtle" at bounding box center [1142, 340] width 548 height 29
select select
type input "Tanner Montgomery for C"
select select
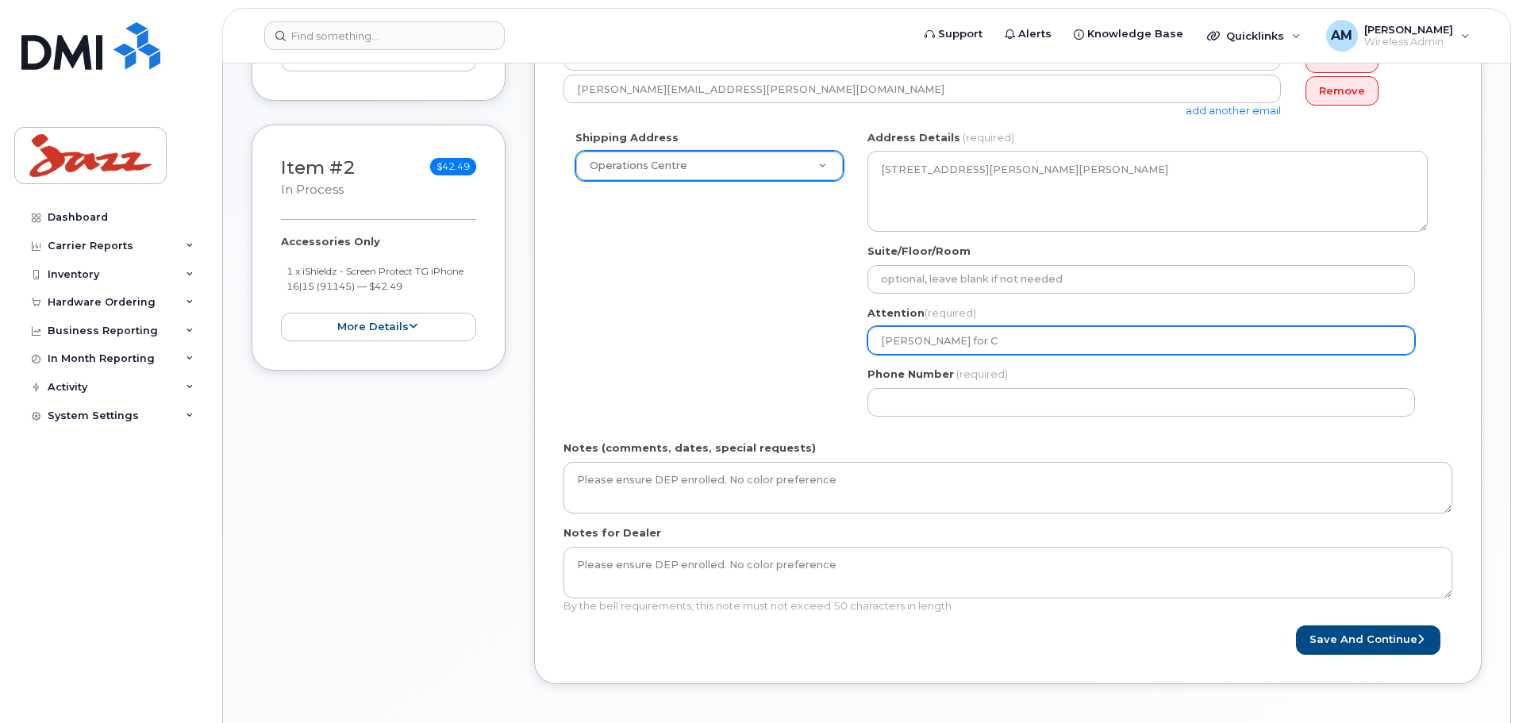
type input "Tanner Montgomery for"
select select
type input "Tanner Montgomery for G"
select select
type input "Tanner Montgomery for Gr"
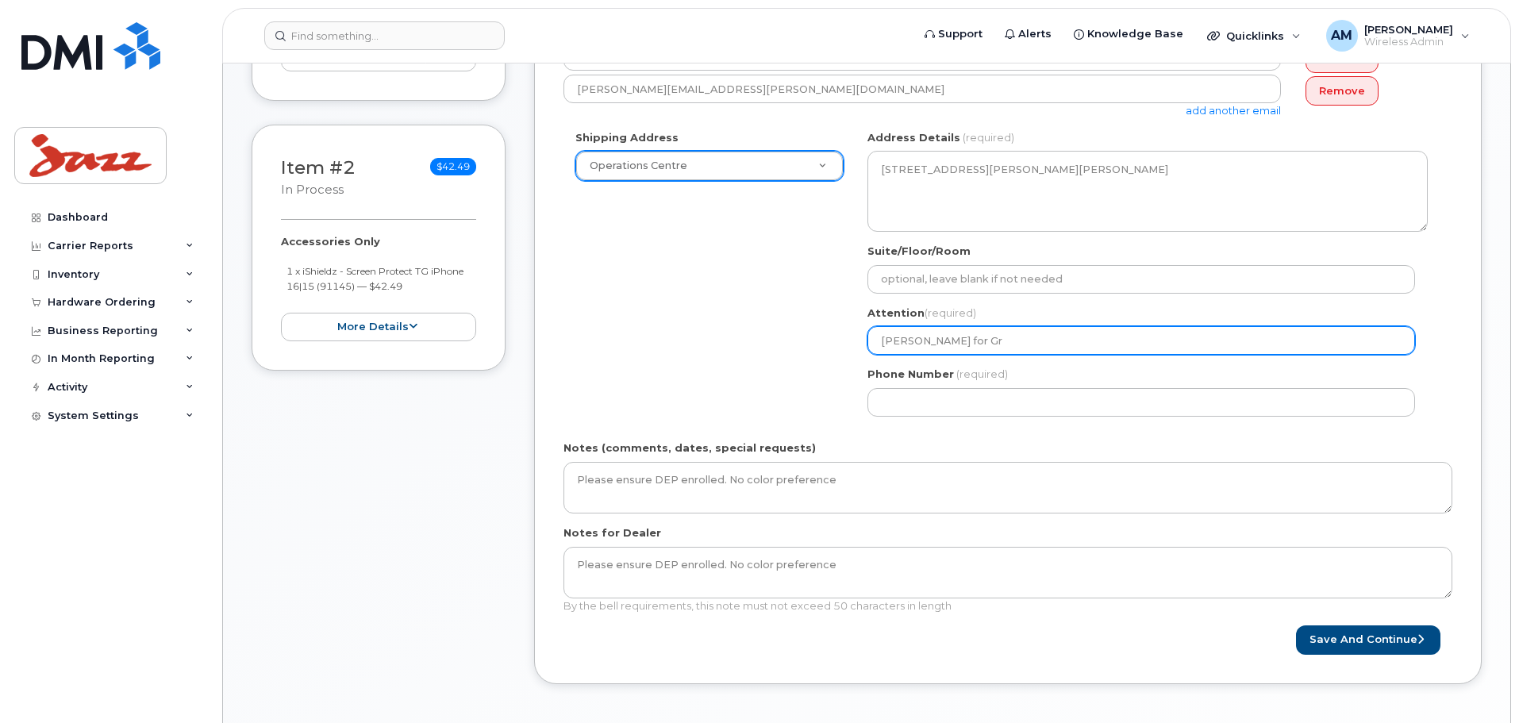
select select
type input "Tanner Montgomery for Gre"
select select
type input "Tanner Montgomery for Greg"
select select
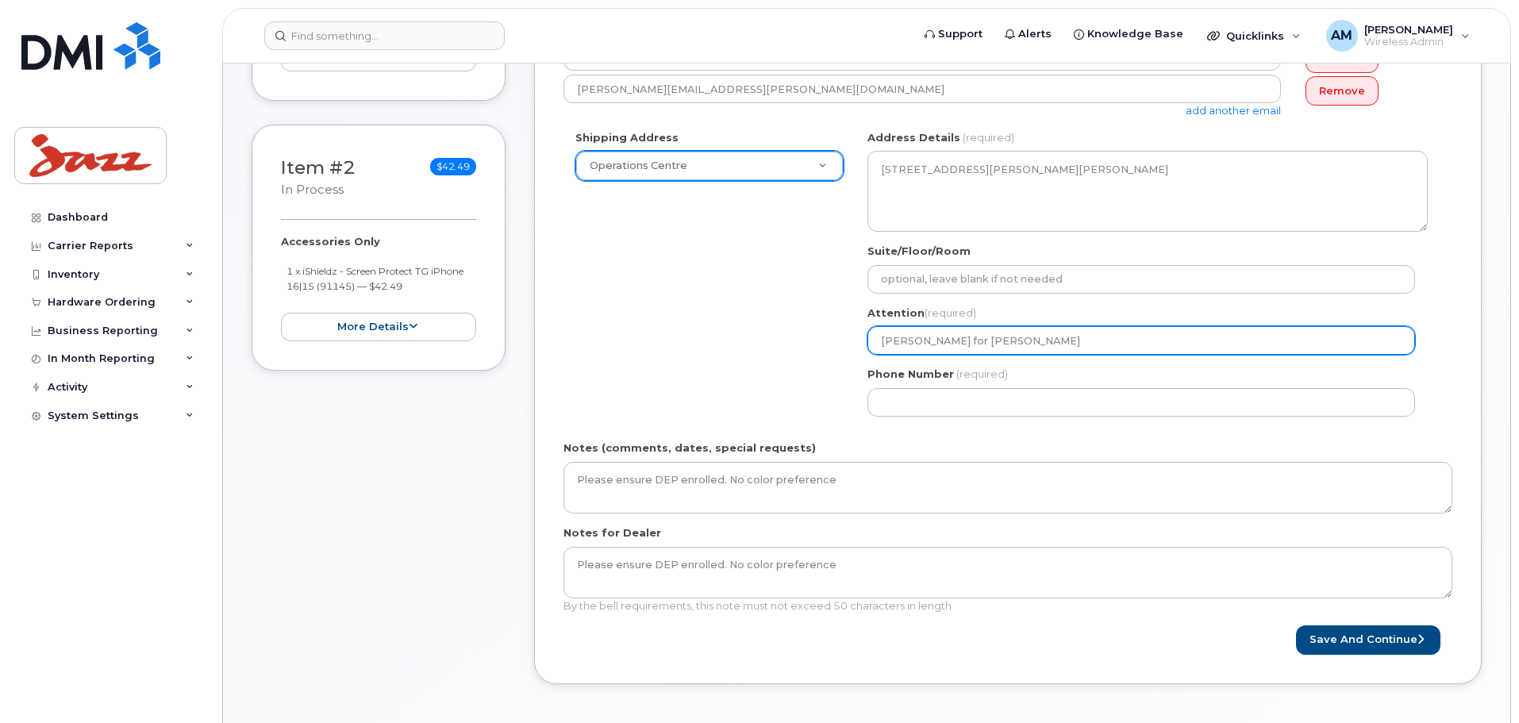
type input "Tanner Montgomery for Greg K"
select select
type input "Tanner Montgomery for Greg Ku"
select select
type input "Tanner Montgomery for Greg Kuh"
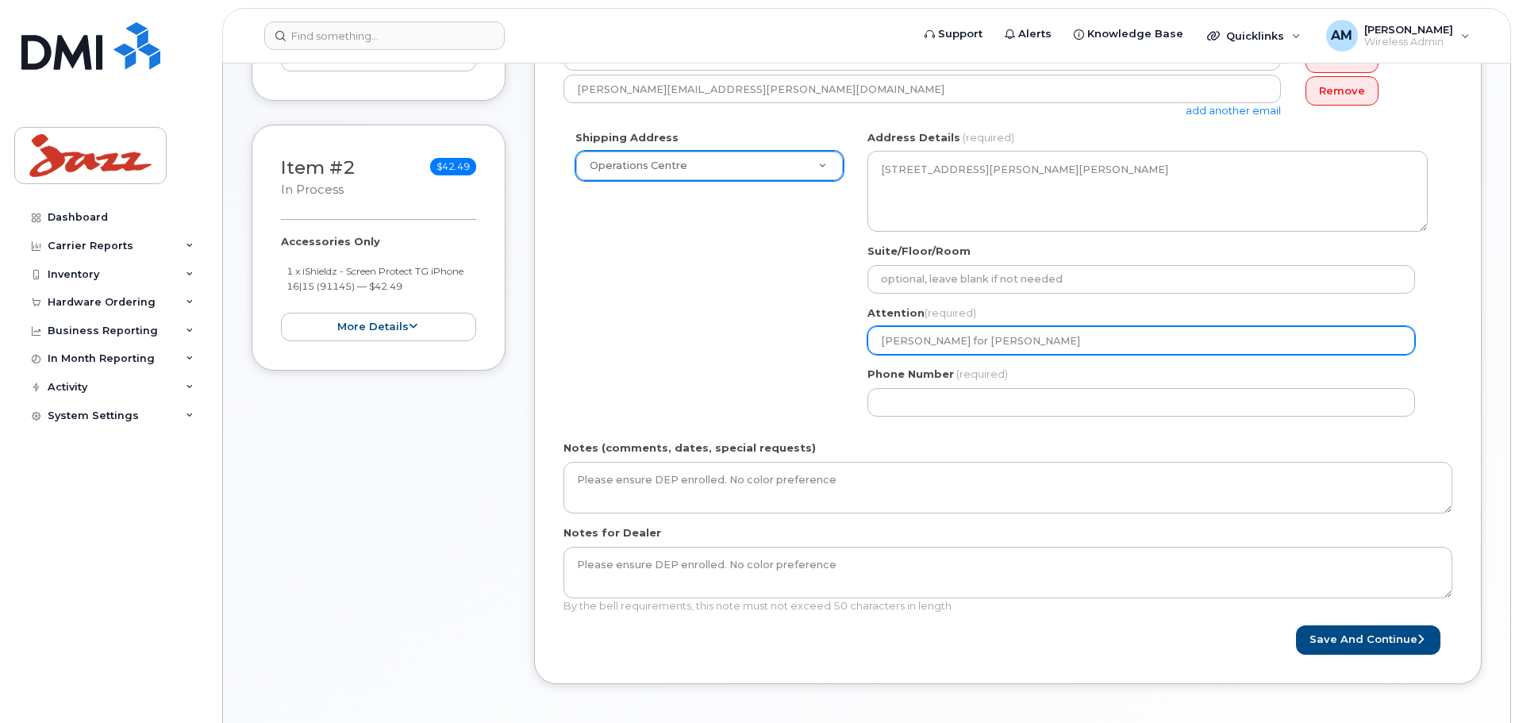
select select
type input "[PERSON_NAME] for [PERSON_NAME]"
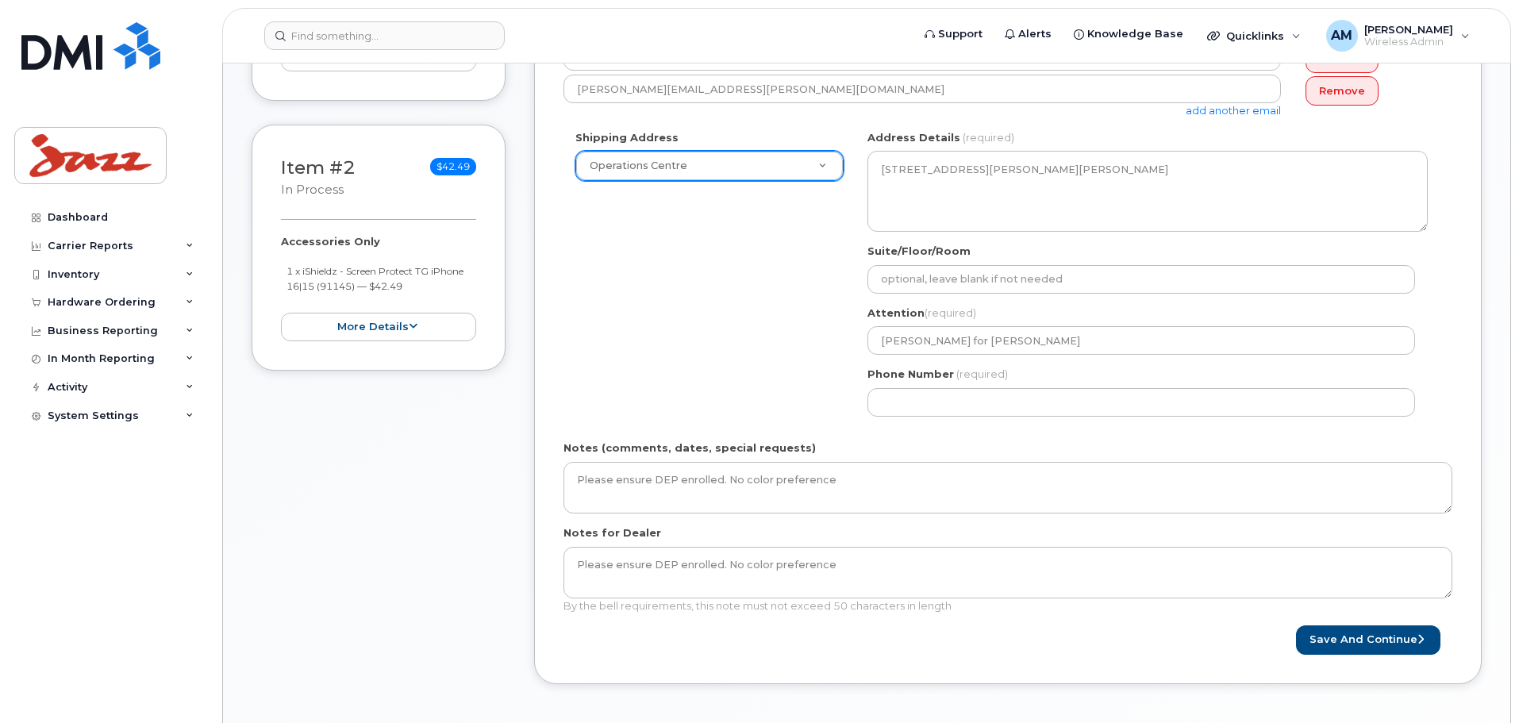
click at [958, 418] on div "NS Goffs Search your address... Manually edit your address Click to search No a…" at bounding box center [1148, 279] width 584 height 298
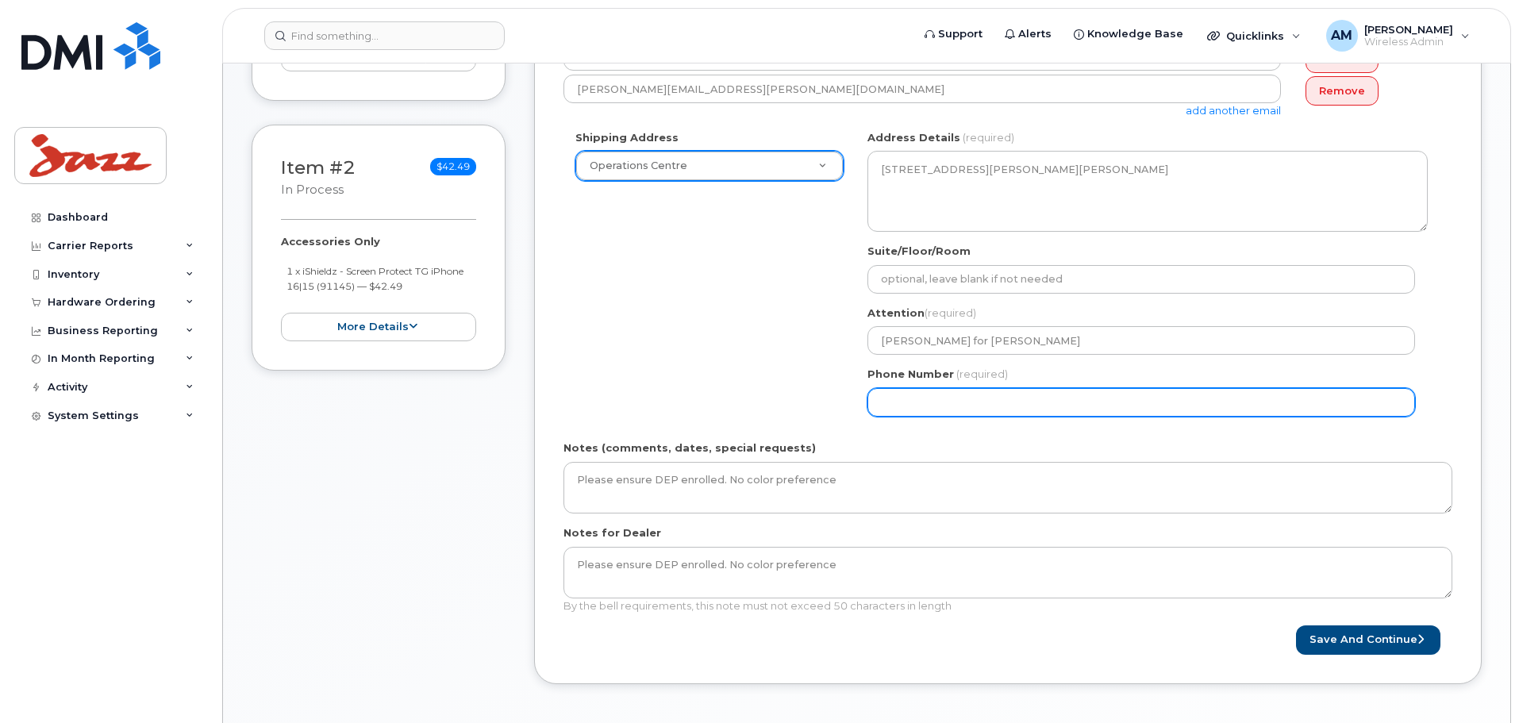
drag, startPoint x: 958, startPoint y: 399, endPoint x: 945, endPoint y: 394, distance: 14.6
click at [958, 399] on input "Phone Number" at bounding box center [1142, 402] width 548 height 29
select select
type input "902873500"
select select
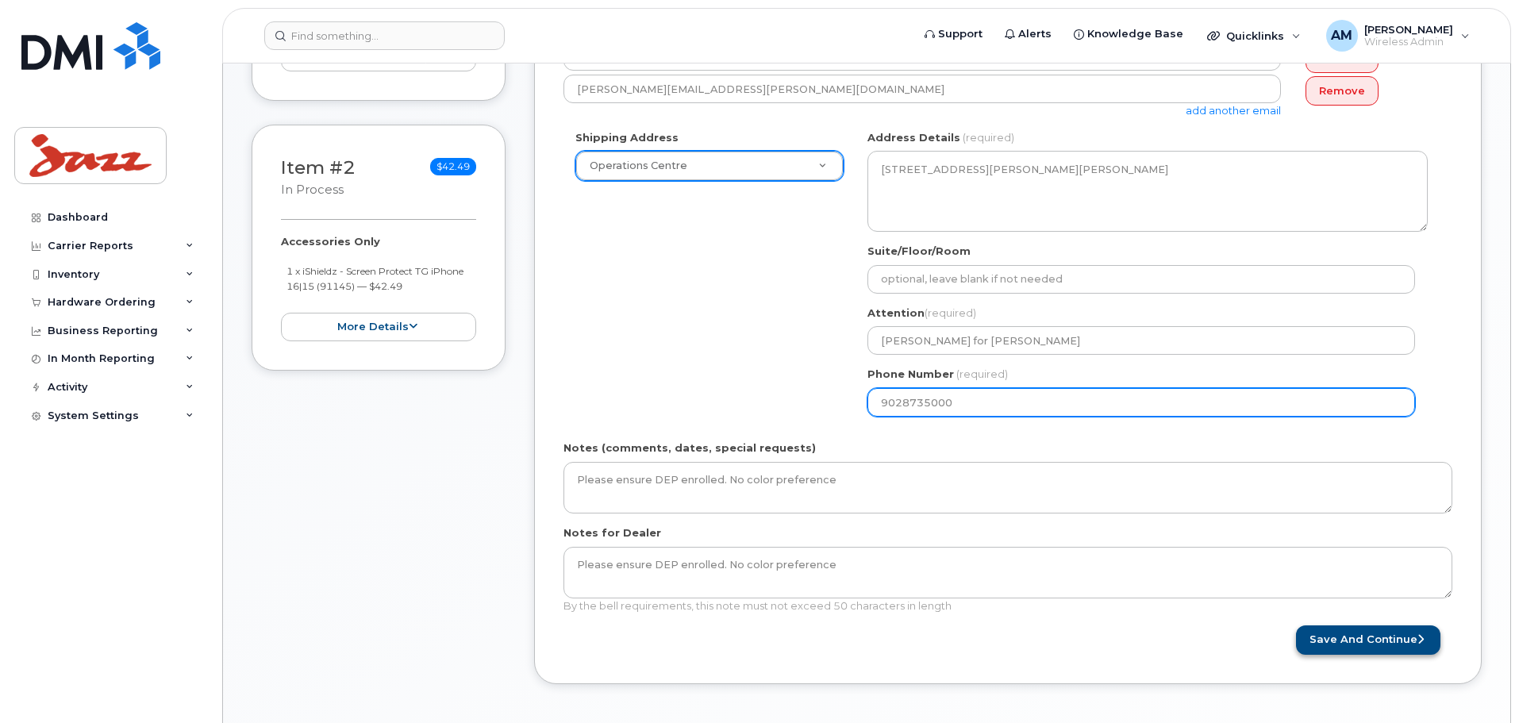
type input "9028735000"
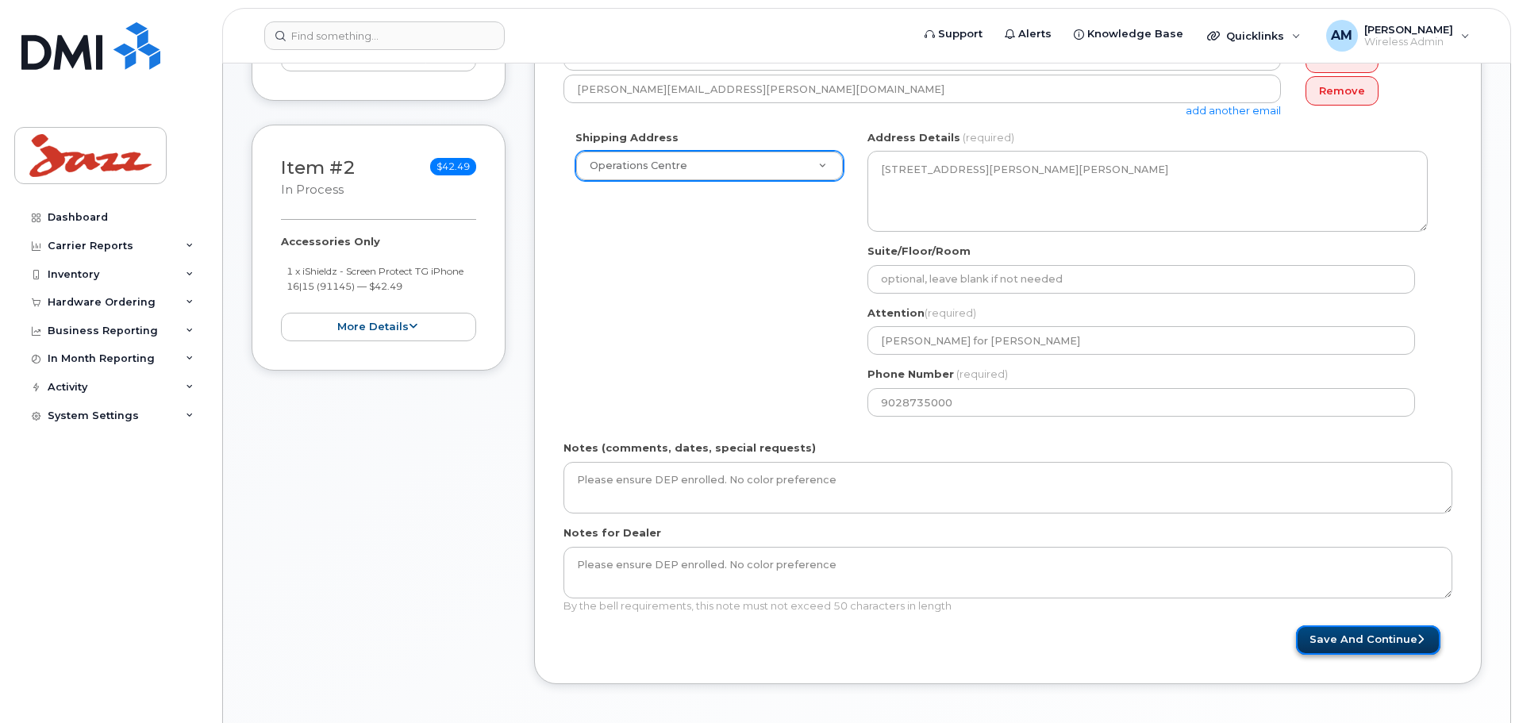
click at [1011, 437] on button "Save and Continue" at bounding box center [1368, 640] width 144 height 29
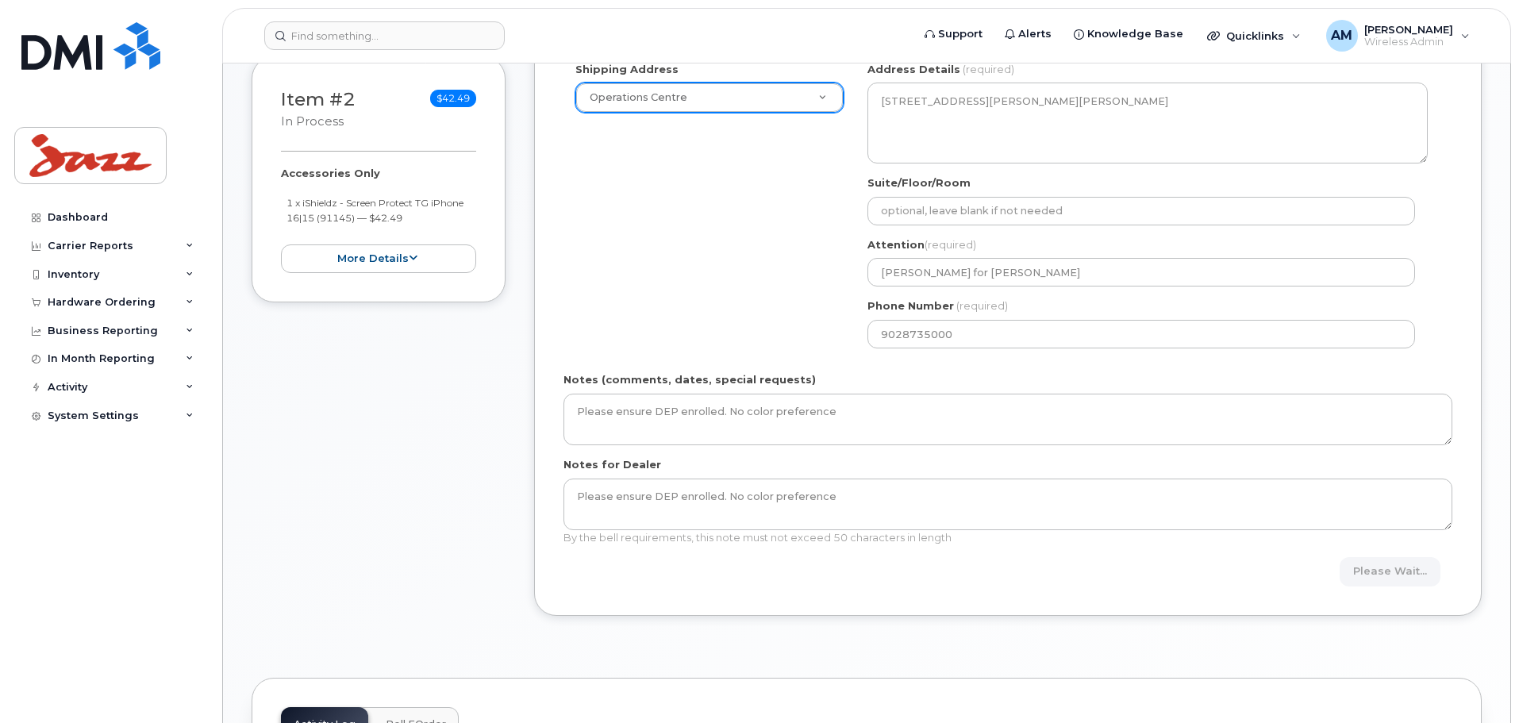
scroll to position [607, 0]
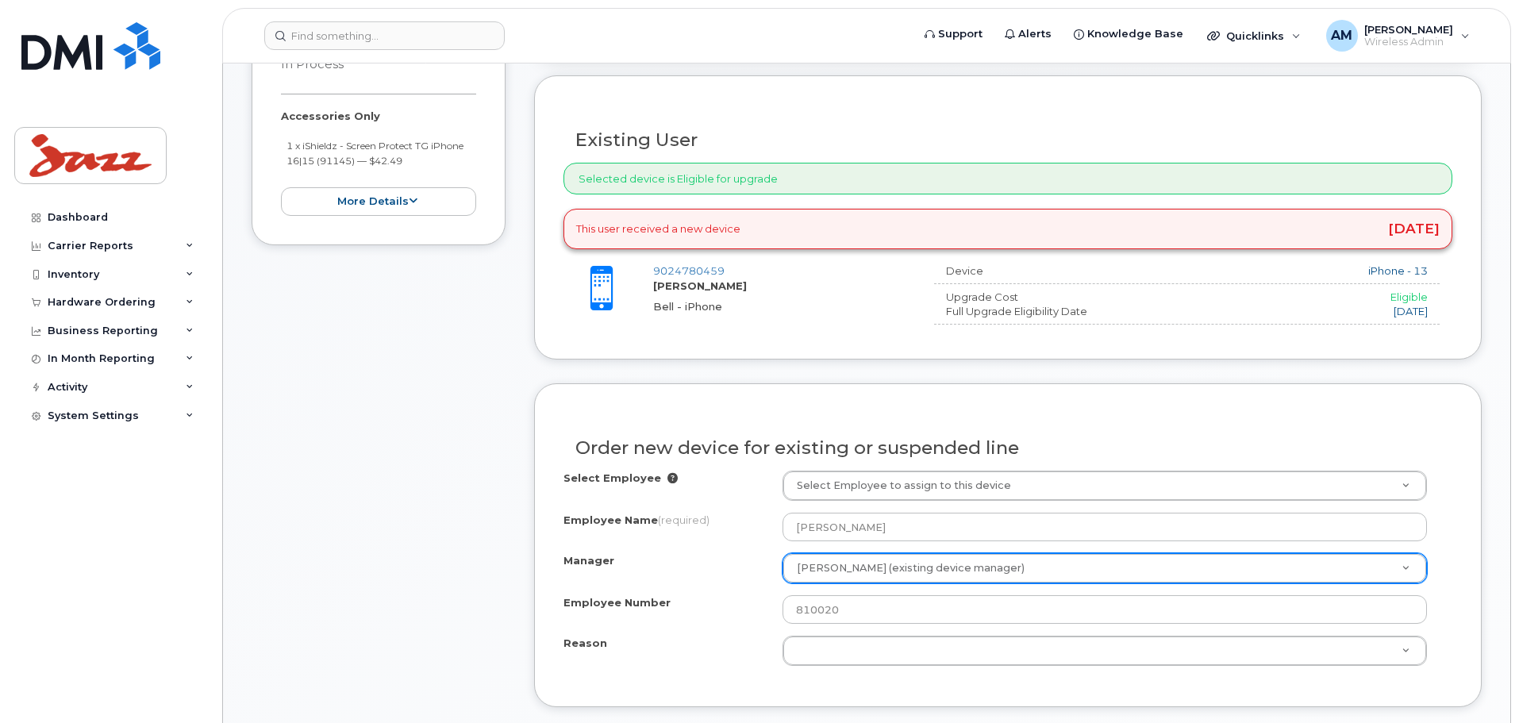
scroll to position [635, 0]
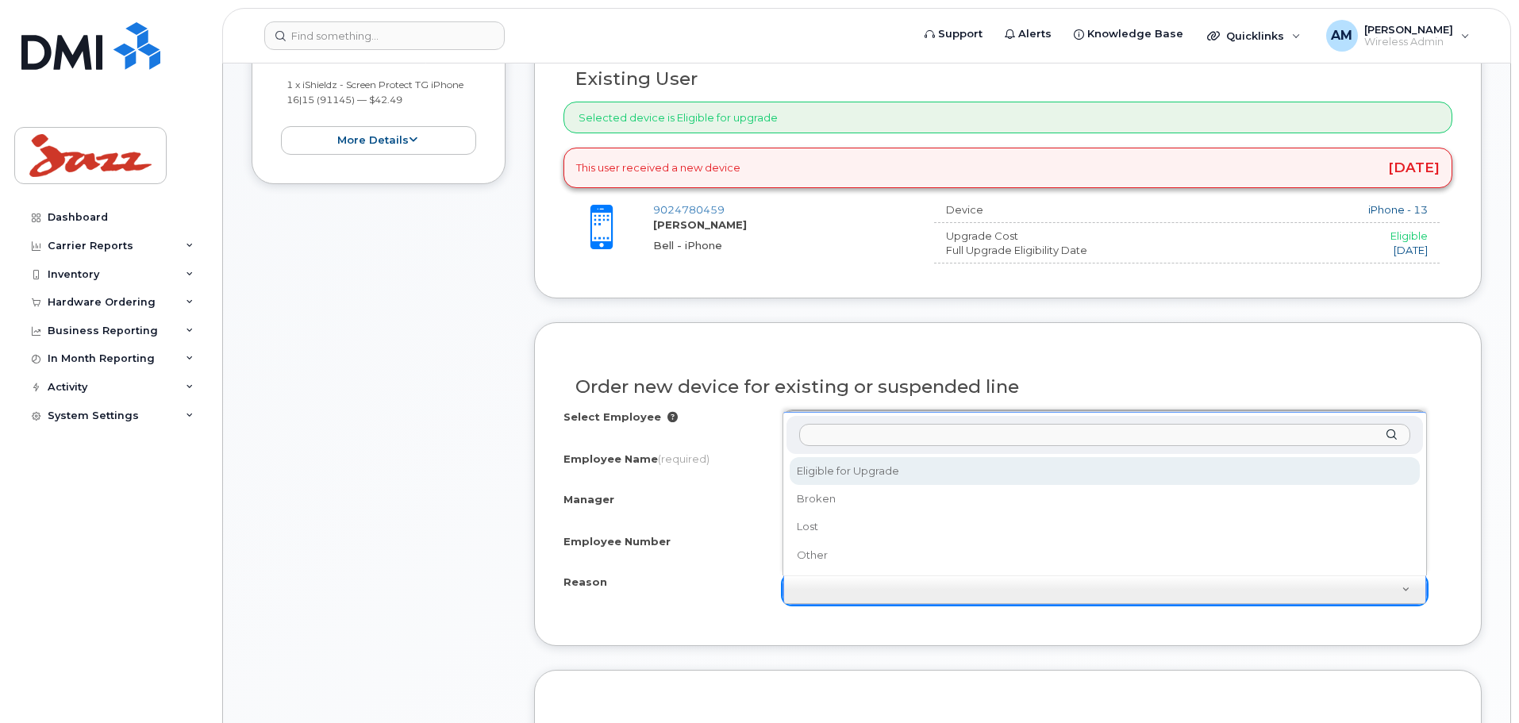
select select "eligible_for_upgrade"
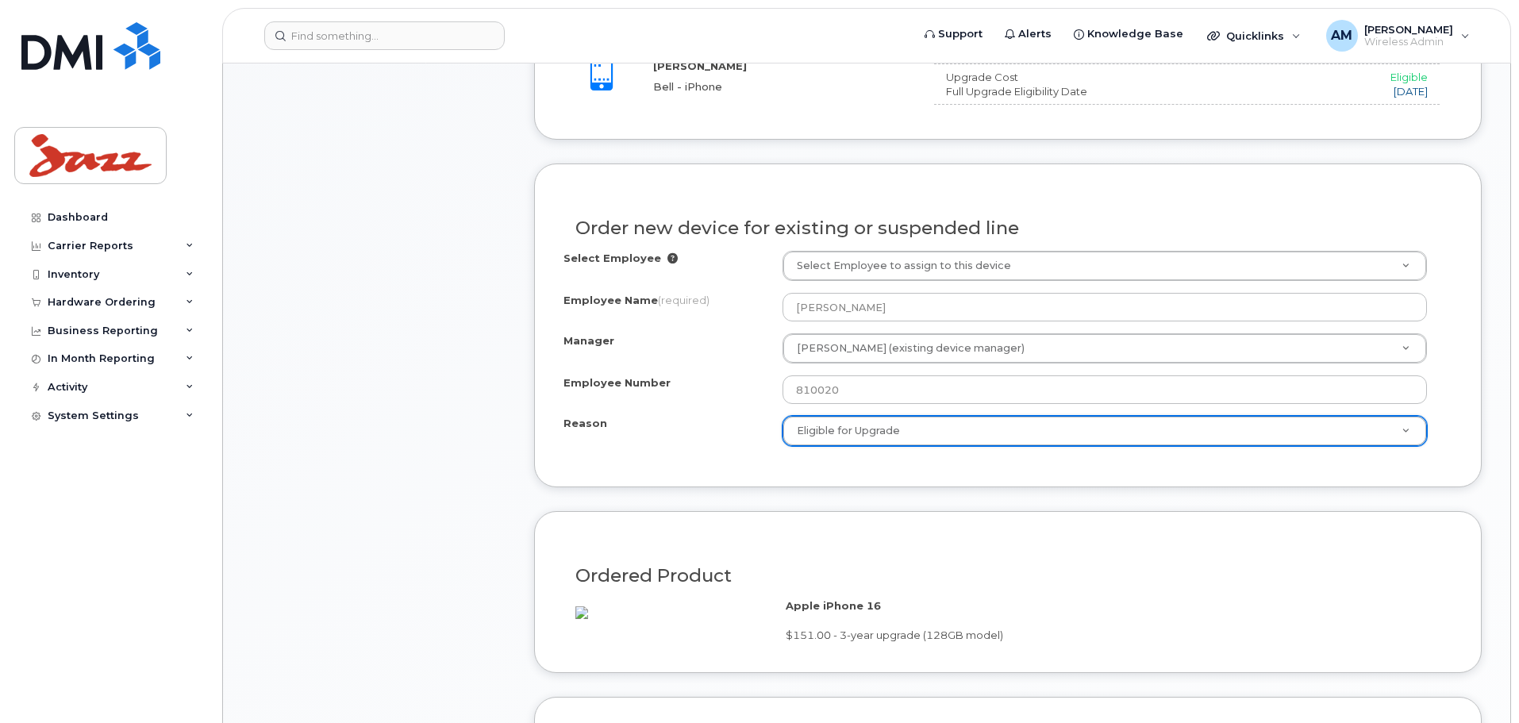
scroll to position [1111, 0]
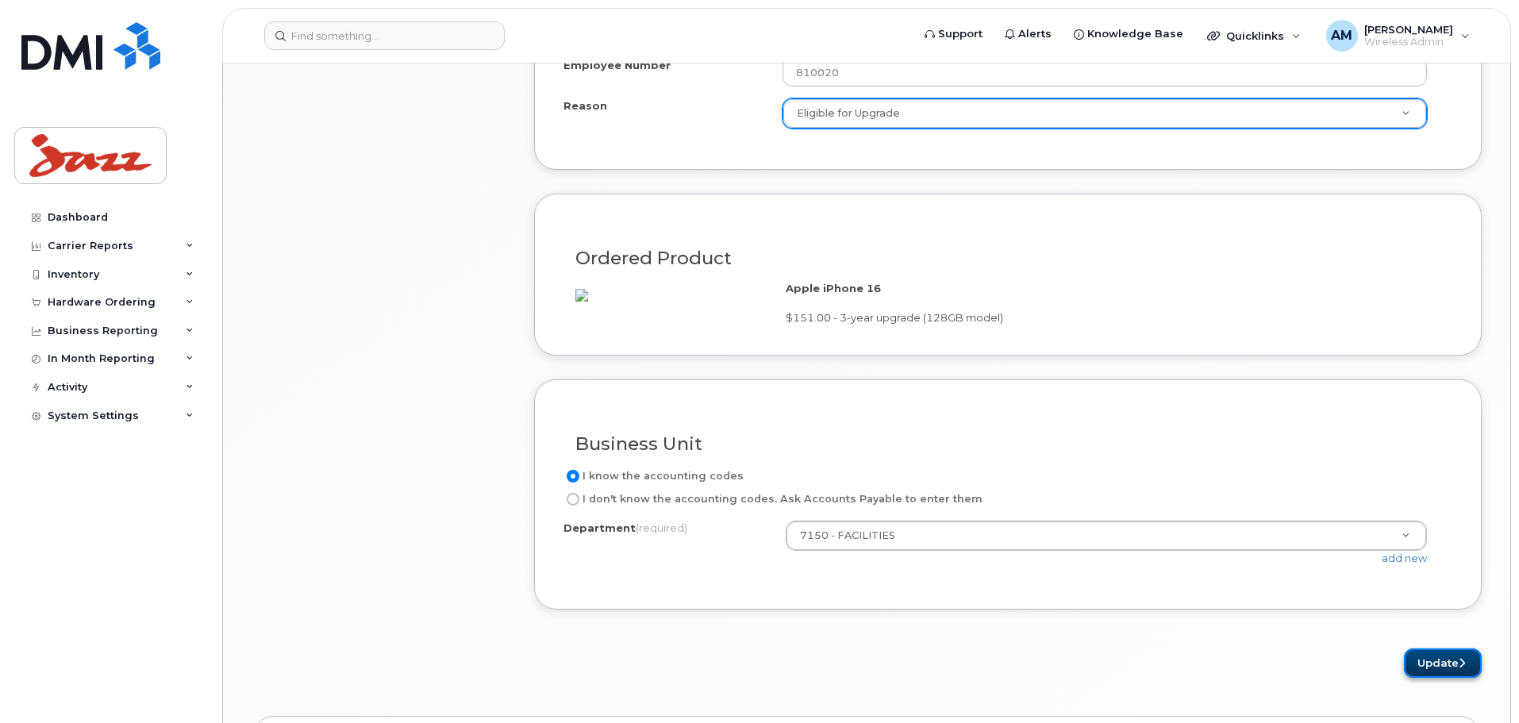
click at [1435, 678] on button "Update" at bounding box center [1443, 663] width 78 height 29
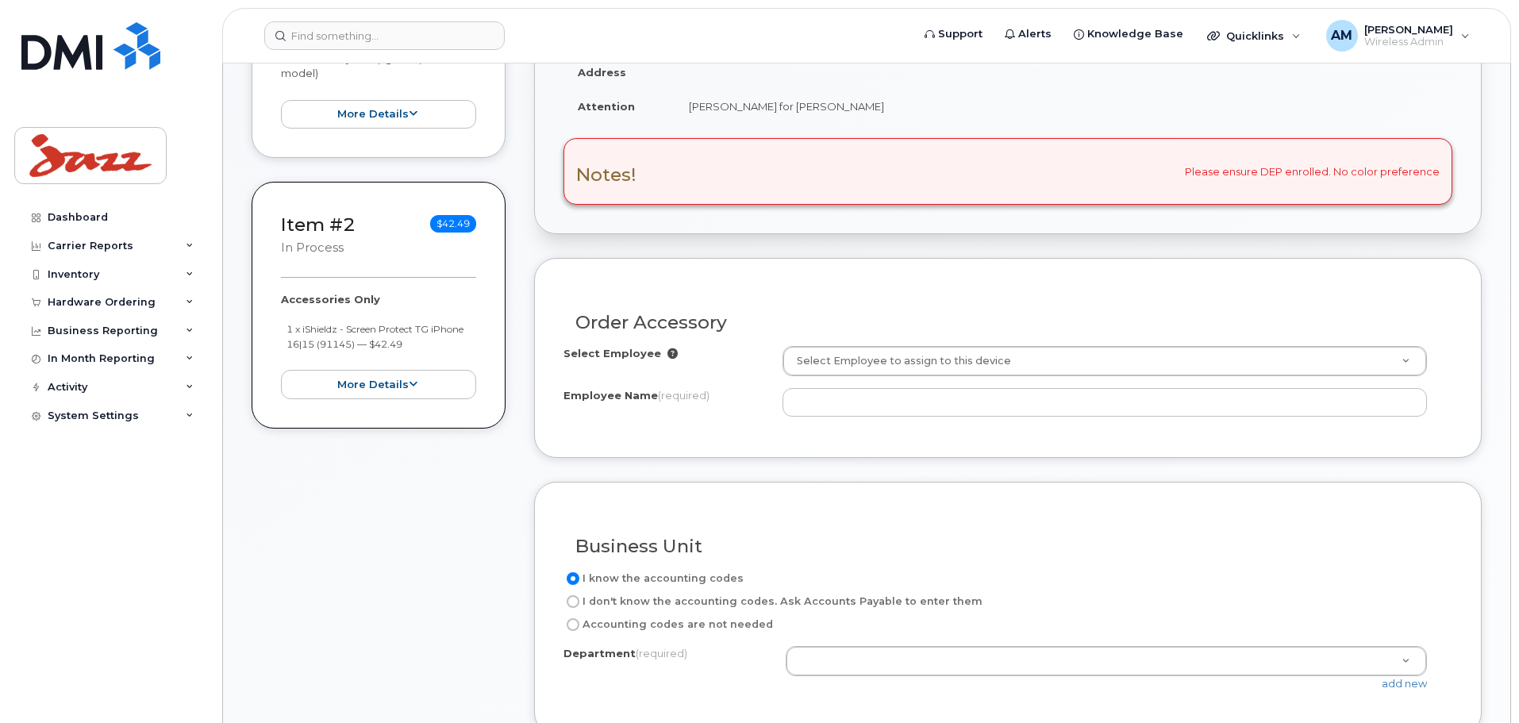
scroll to position [476, 0]
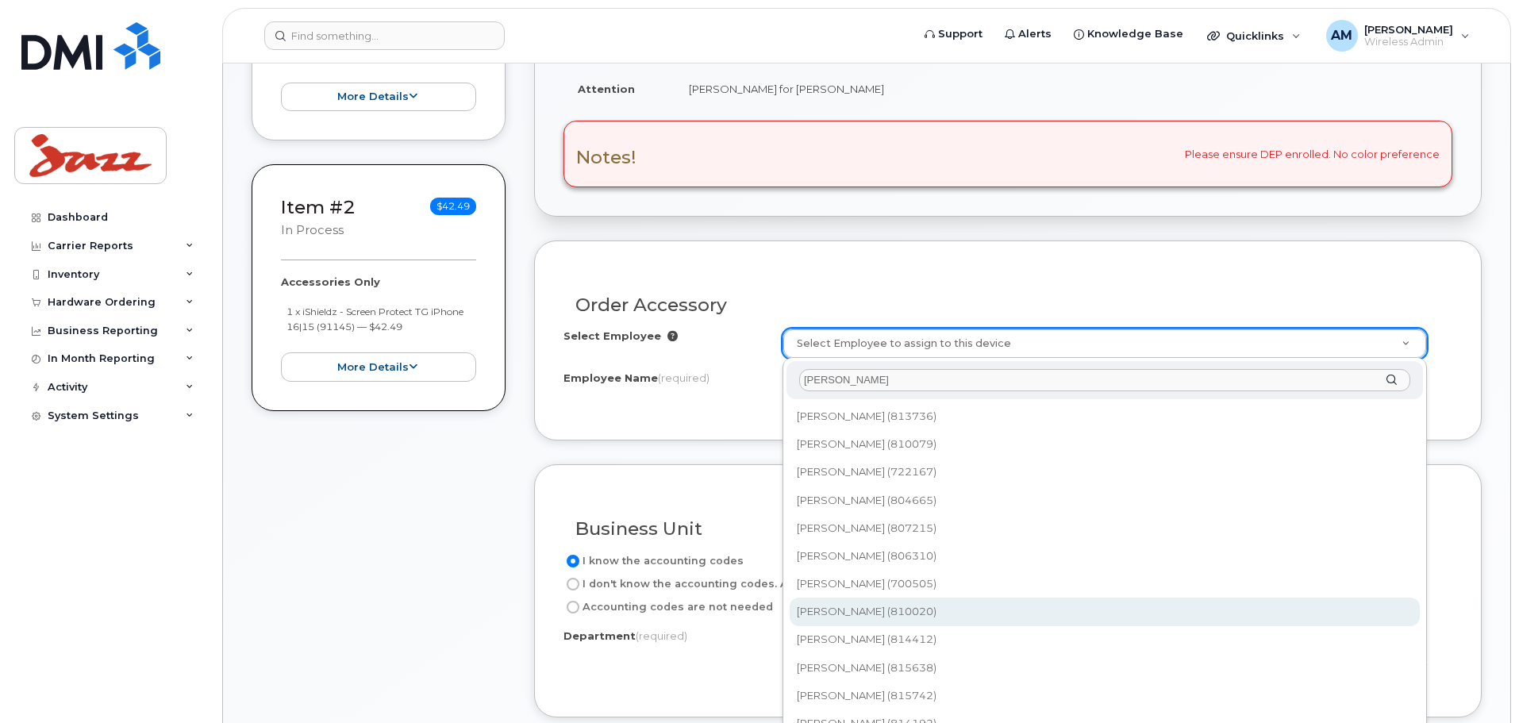
type input "[PERSON_NAME]"
type input "1272292"
type input "[PERSON_NAME]"
select select "7150"
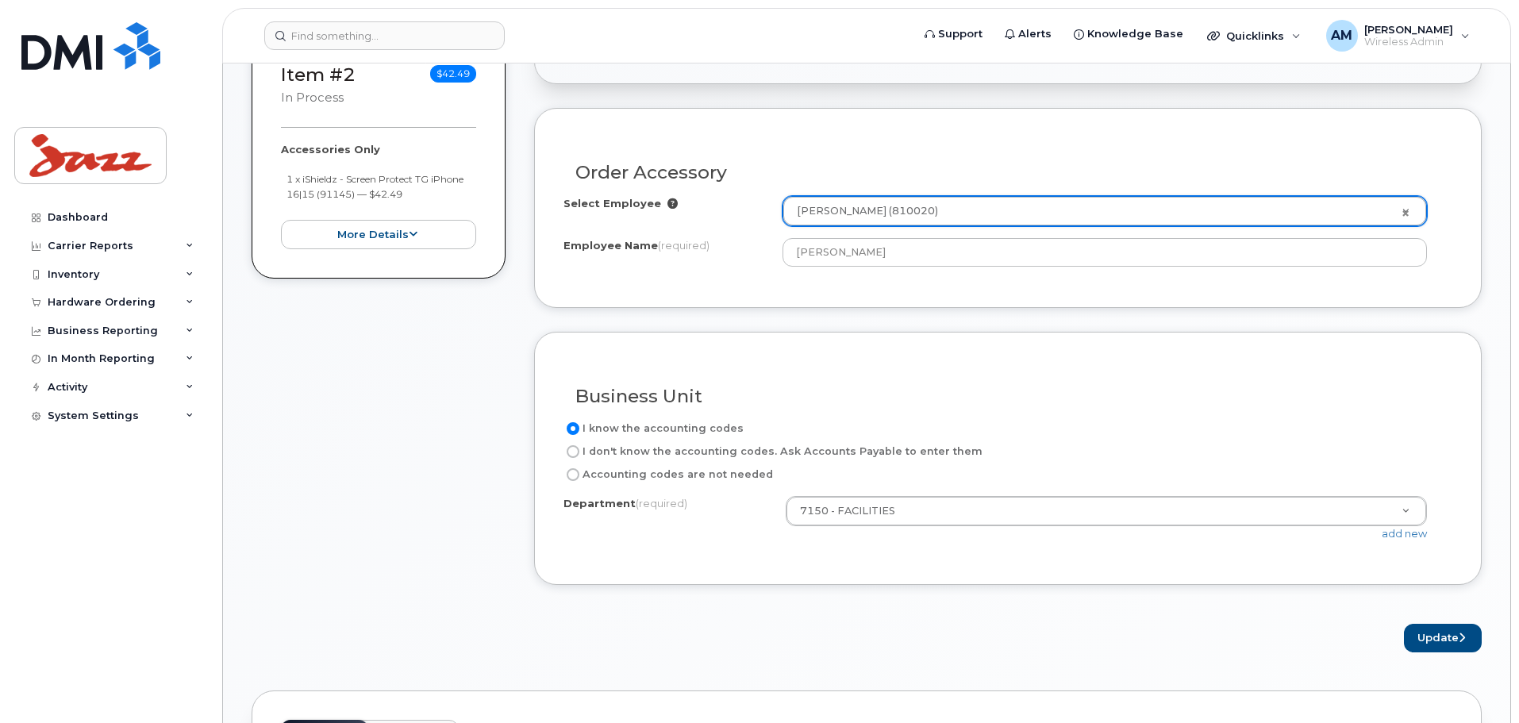
scroll to position [873, 0]
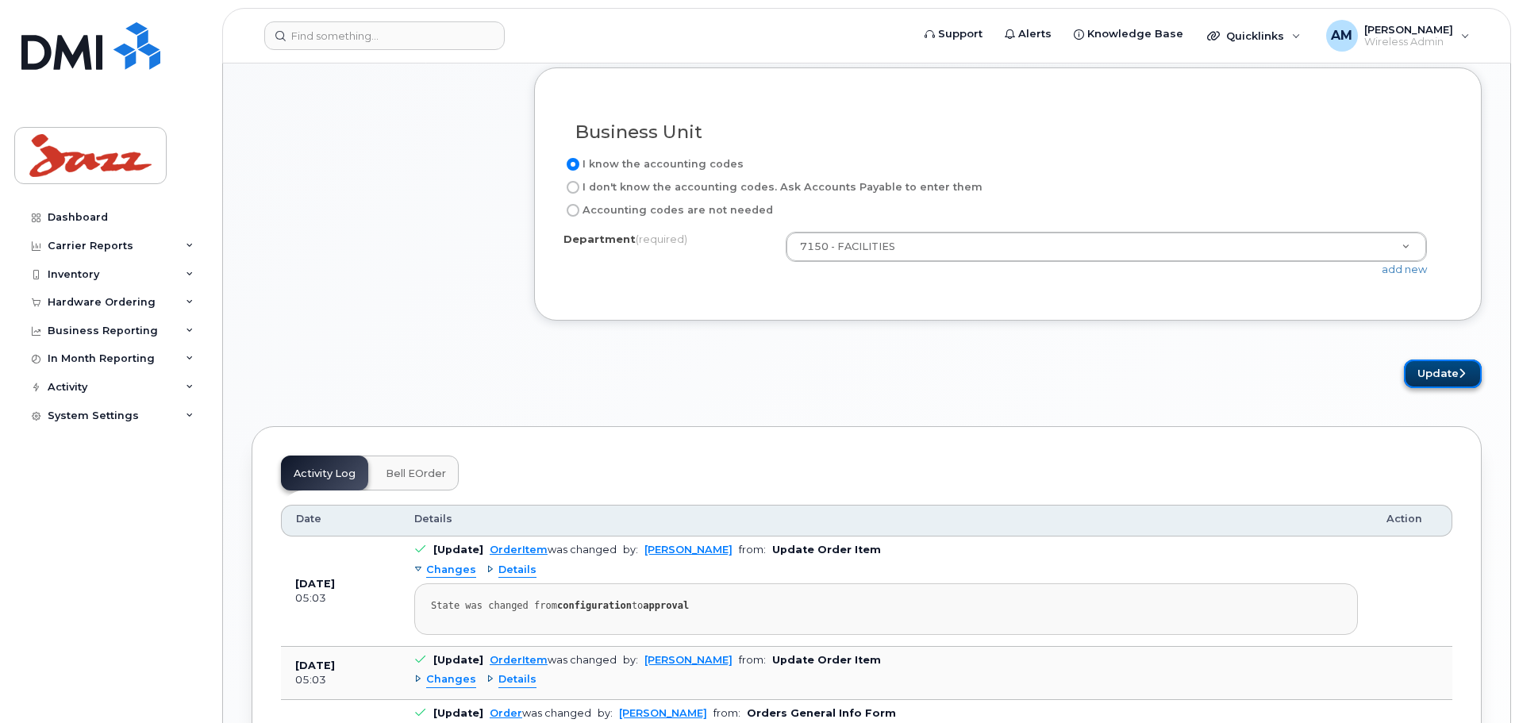
click at [1433, 364] on button "Update" at bounding box center [1443, 374] width 78 height 29
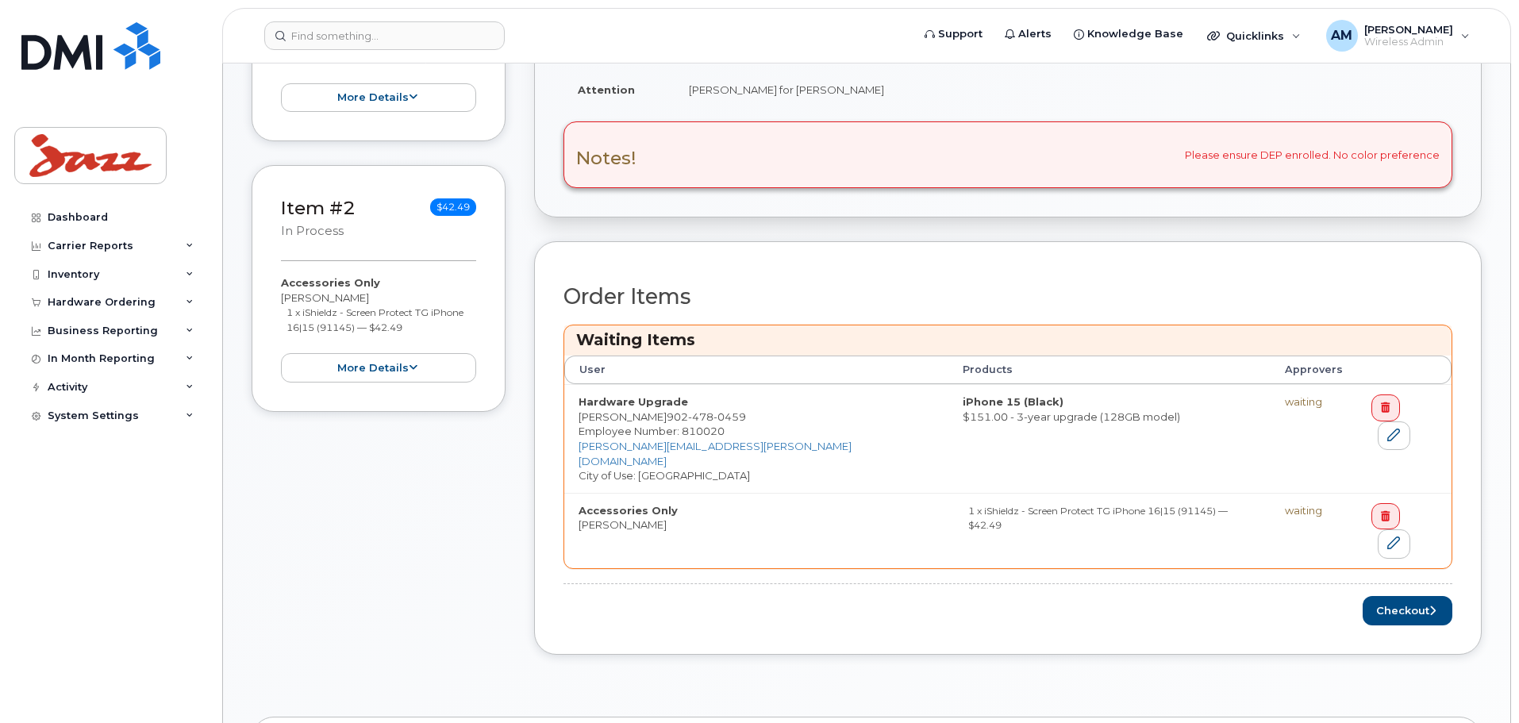
scroll to position [476, 0]
click at [1404, 595] on button "Checkout" at bounding box center [1408, 609] width 90 height 29
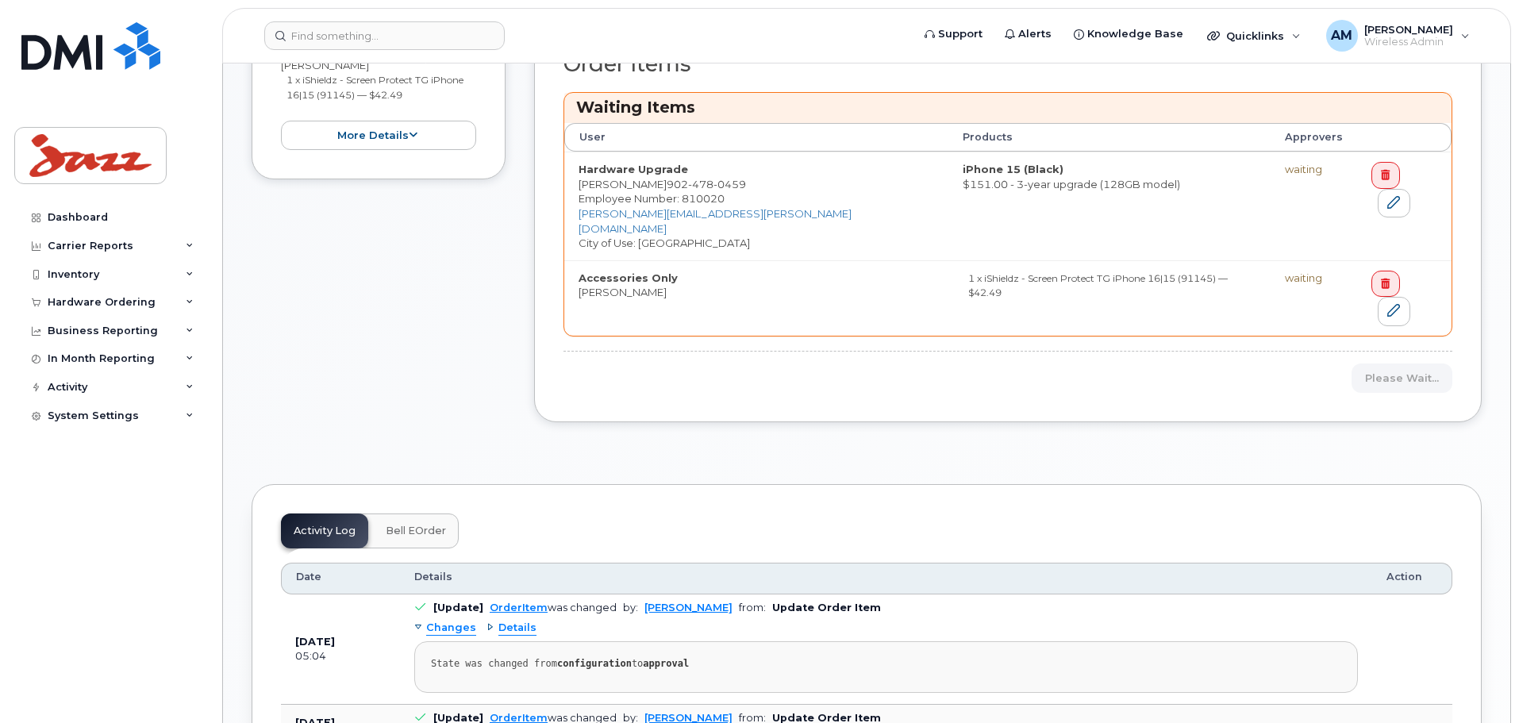
scroll to position [714, 0]
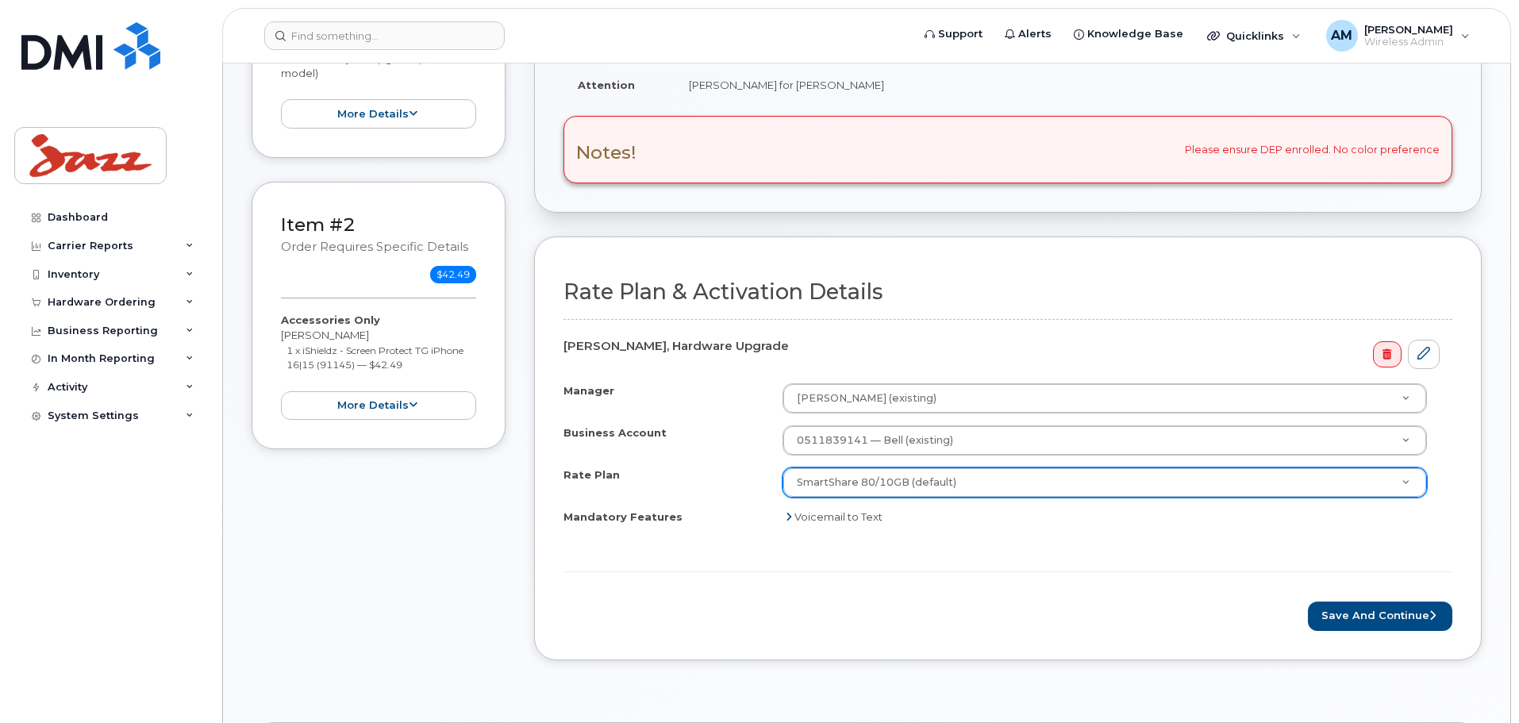
scroll to position [397, 0]
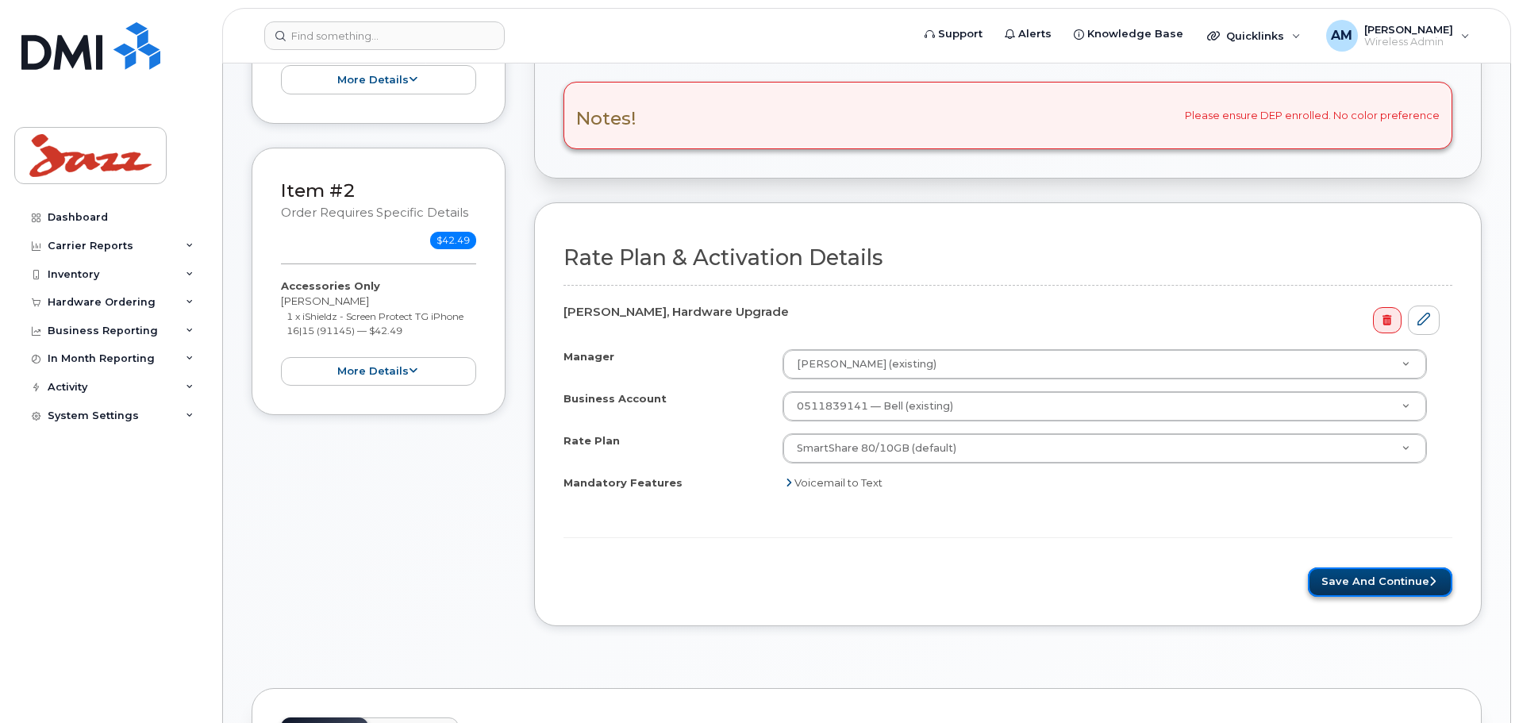
click at [1377, 580] on button "Save and Continue" at bounding box center [1380, 582] width 144 height 29
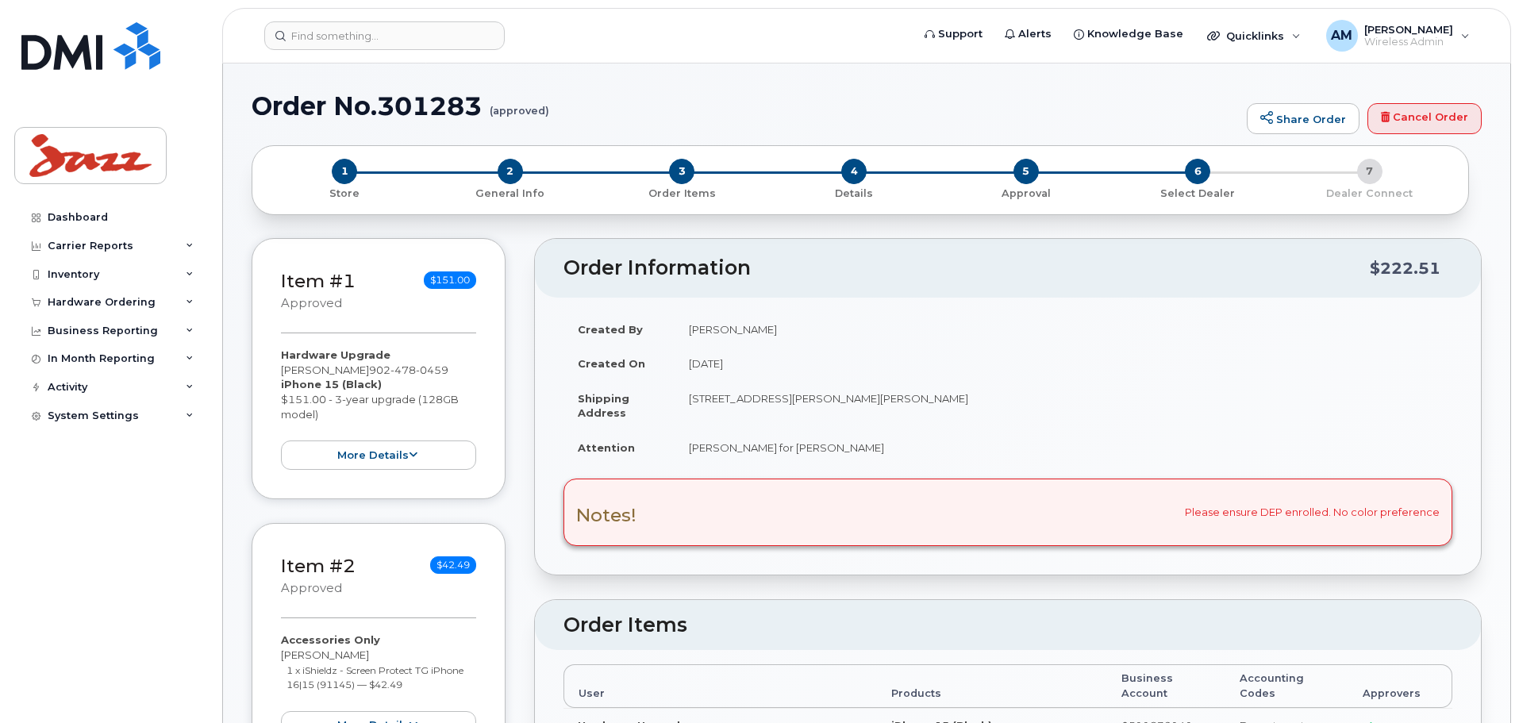
type textarea "Please ensure DEP enrolled. No color preference"
radio input "true"
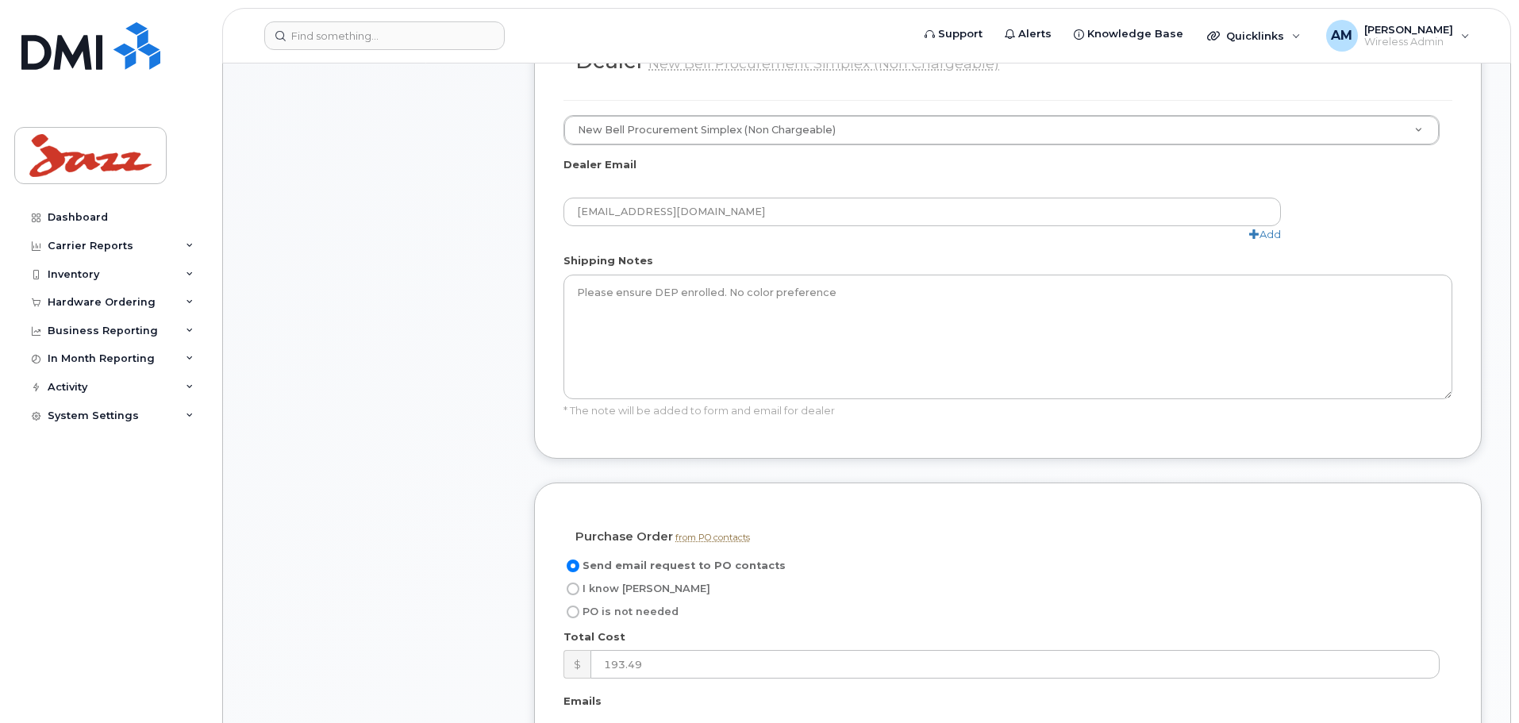
scroll to position [1032, 0]
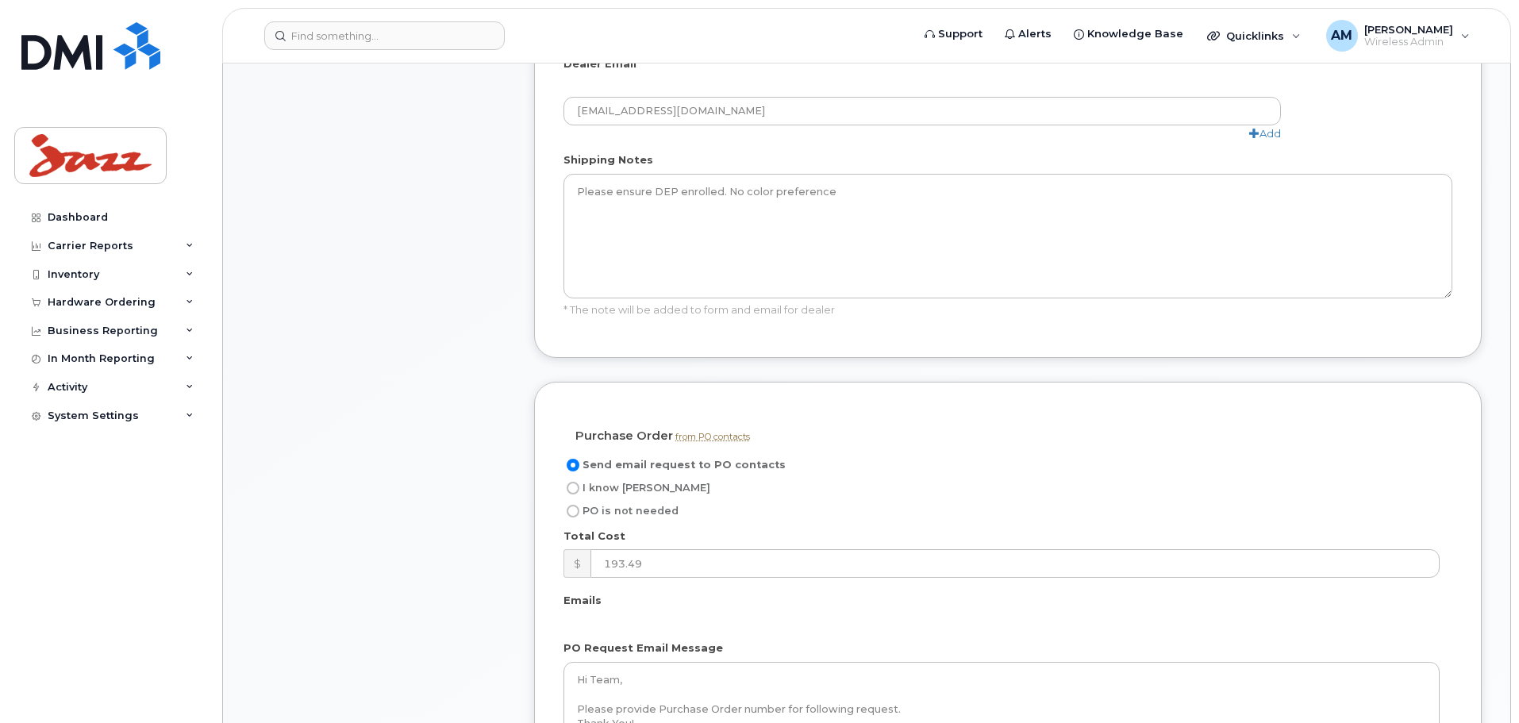
click at [570, 482] on input "I know [PERSON_NAME]" at bounding box center [573, 488] width 13 height 13
radio input "true"
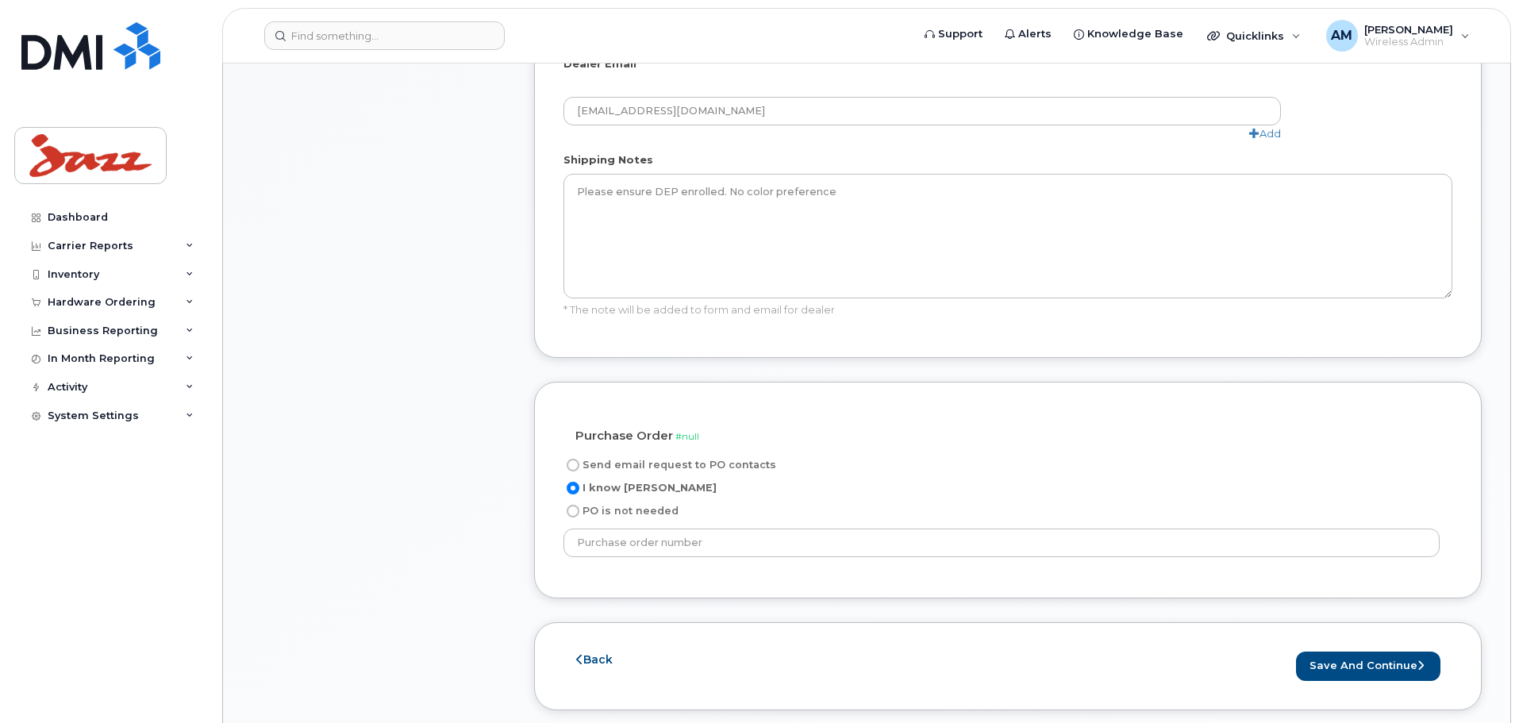
click at [583, 544] on div "Send email request to PO contacts I know PO PO is not needed" at bounding box center [1008, 513] width 889 height 114
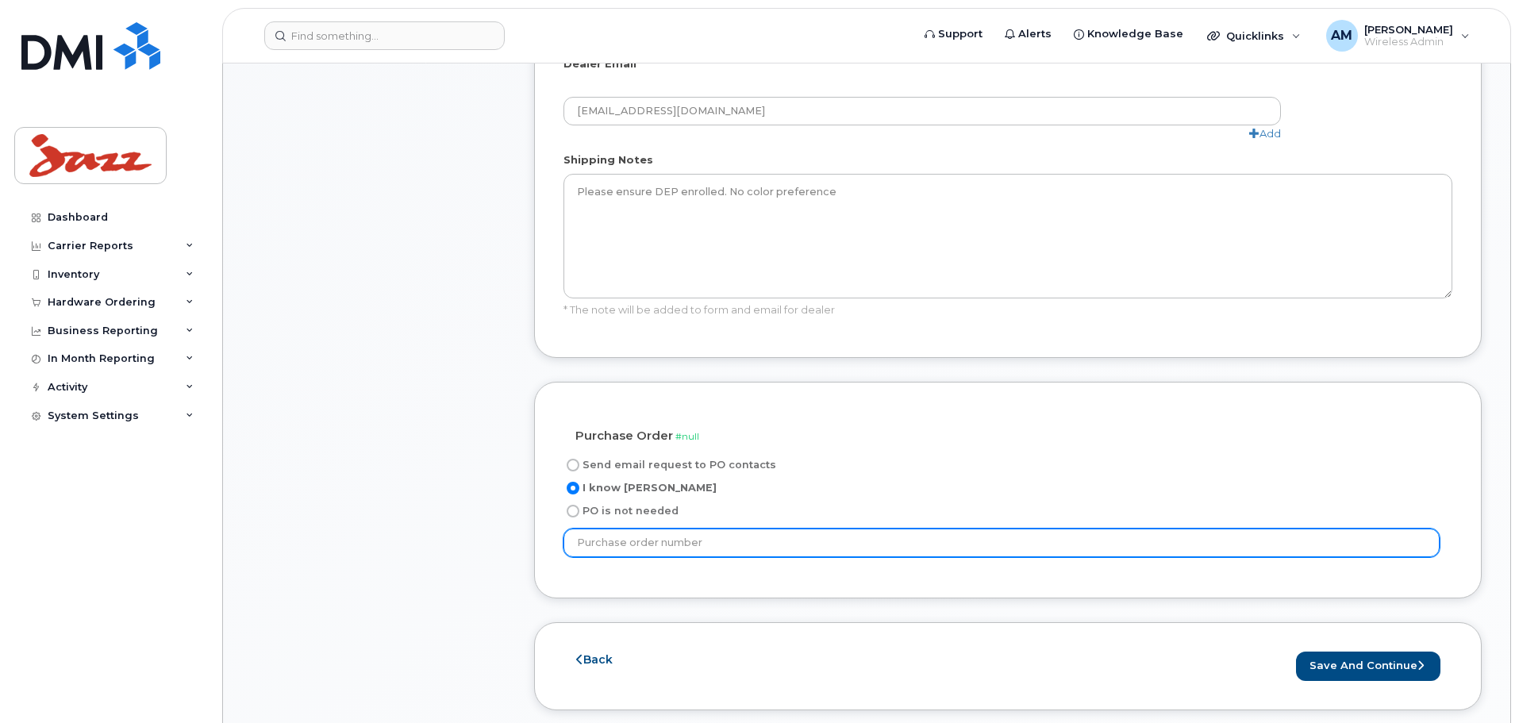
click at [579, 529] on input "text" at bounding box center [1002, 543] width 876 height 29
paste input "PO66432"
type input "PO66432"
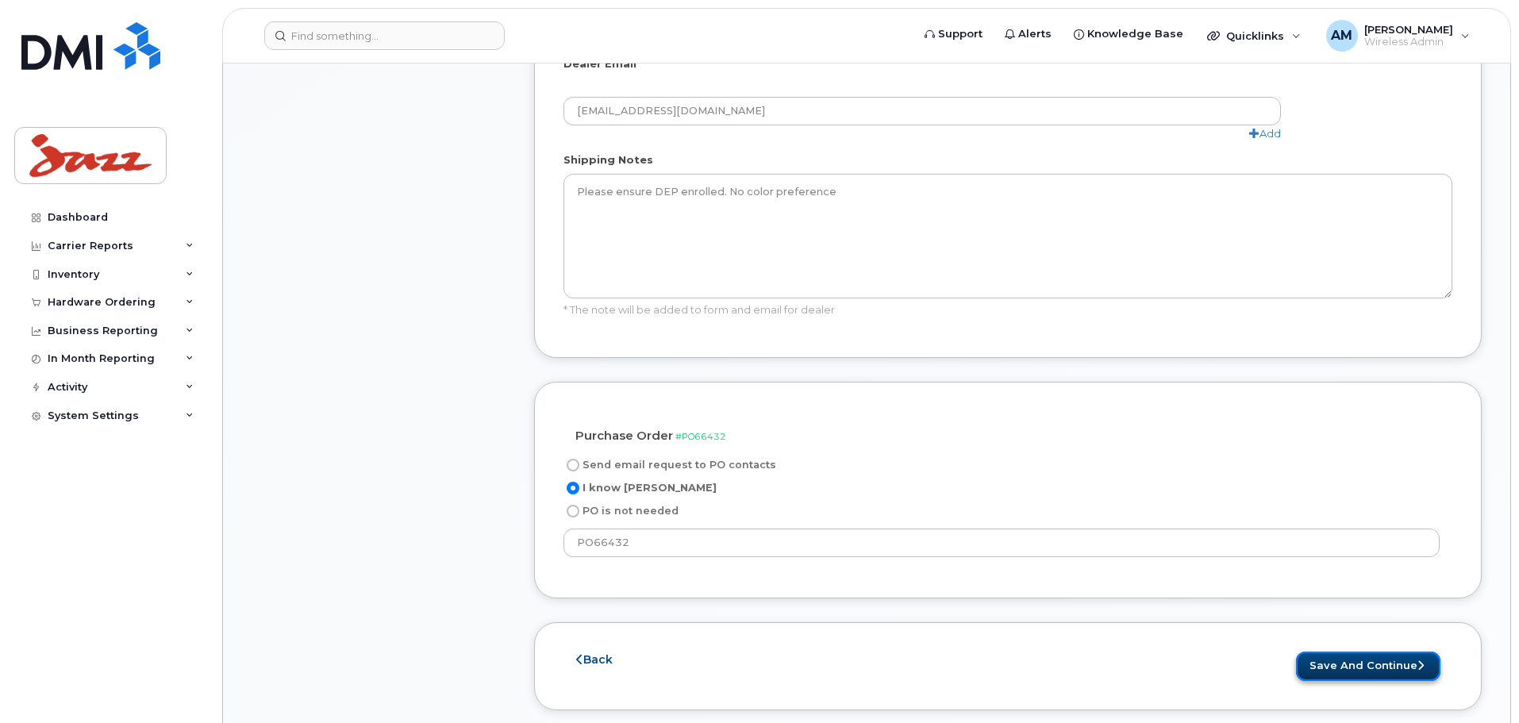
click at [1389, 654] on button "Save and Continue" at bounding box center [1368, 666] width 144 height 29
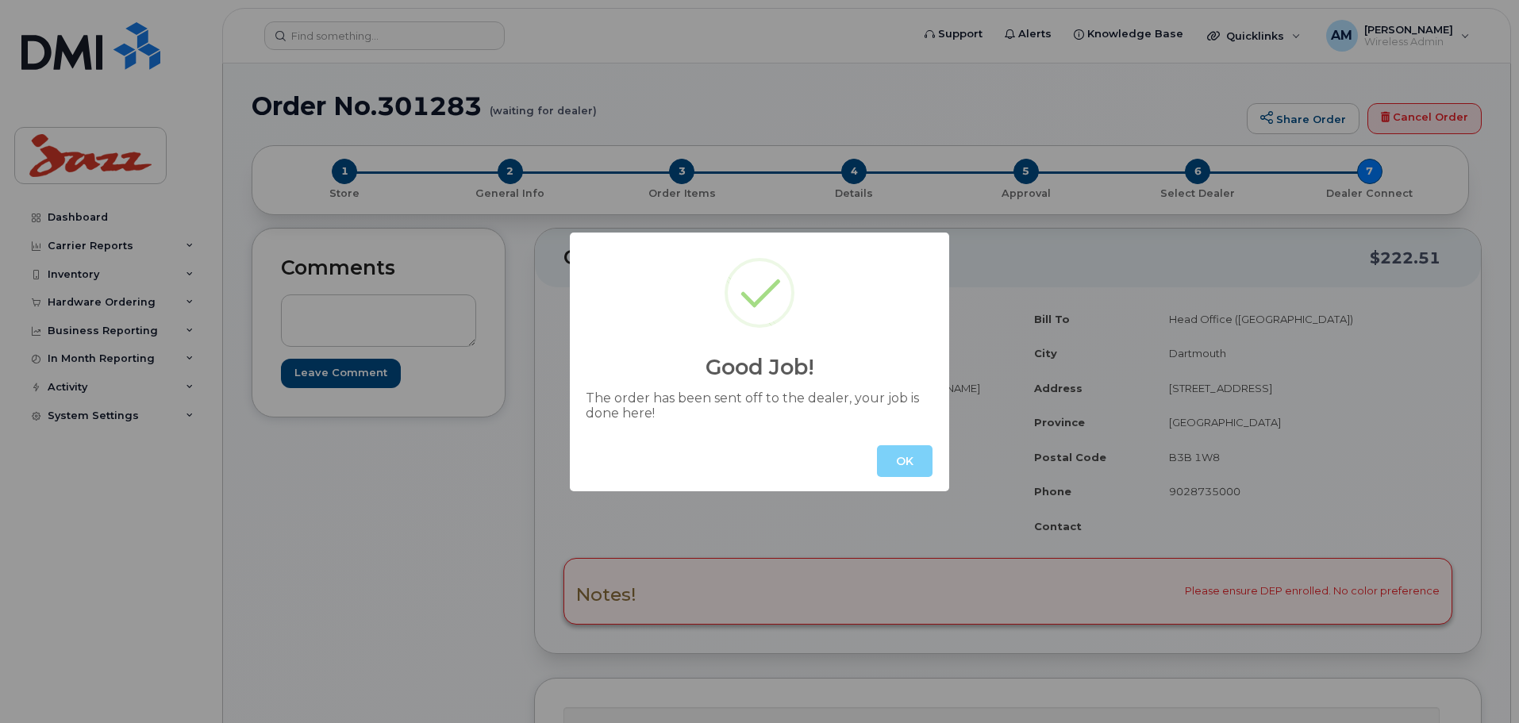
click at [917, 470] on button "OK" at bounding box center [905, 461] width 56 height 32
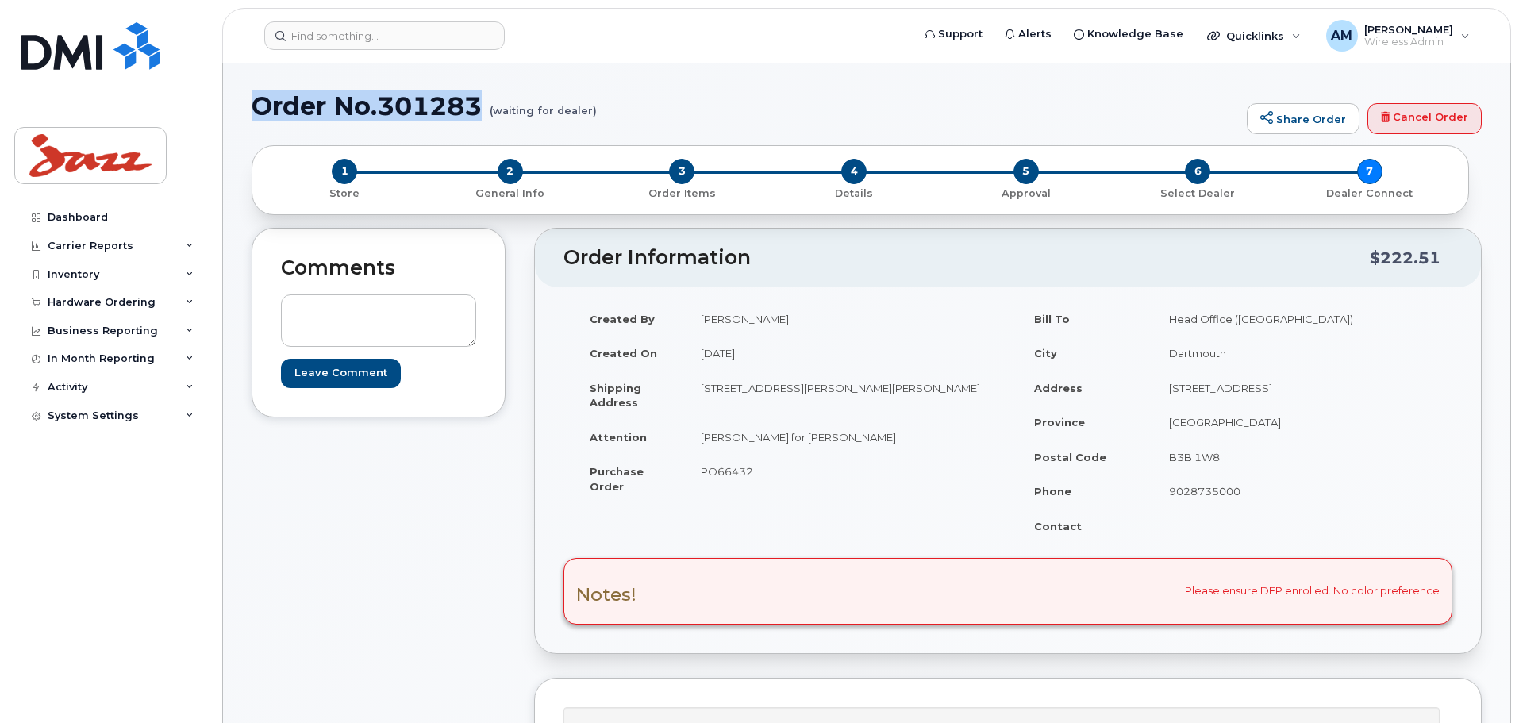
drag, startPoint x: 483, startPoint y: 98, endPoint x: 256, endPoint y: 94, distance: 227.9
click at [256, 94] on h1 "Order No.301283 (waiting for dealer)" at bounding box center [746, 106] width 988 height 28
copy h1 "Order No.301283"
